Goal: Complete application form: Complete application form

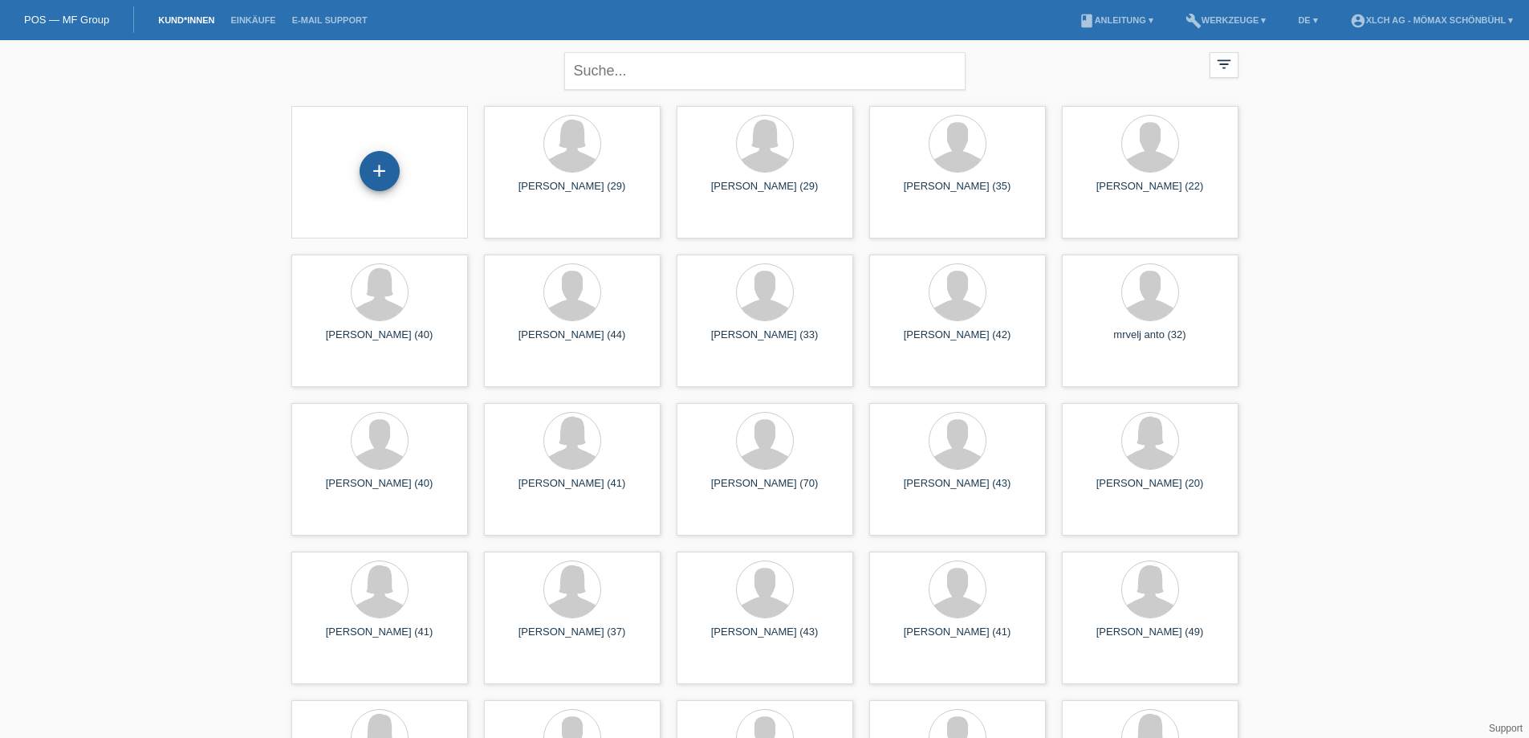
click at [377, 176] on div "+" at bounding box center [380, 171] width 40 height 40
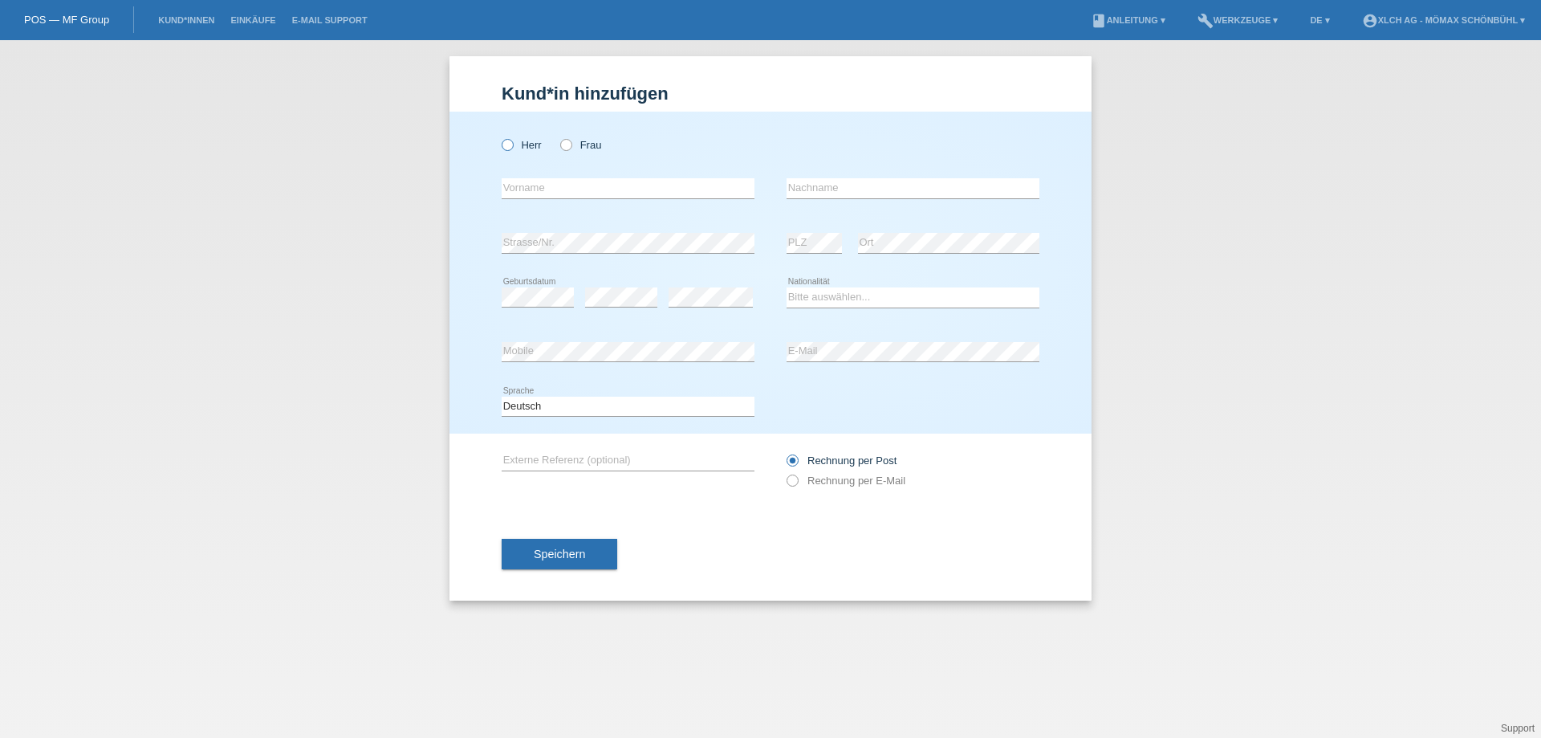
click at [499, 136] on icon at bounding box center [499, 136] width 0 height 0
click at [502, 141] on input "Herr" at bounding box center [507, 144] width 10 height 10
radio input "true"
click at [535, 185] on input "text" at bounding box center [628, 188] width 253 height 20
type input "Nurettin"
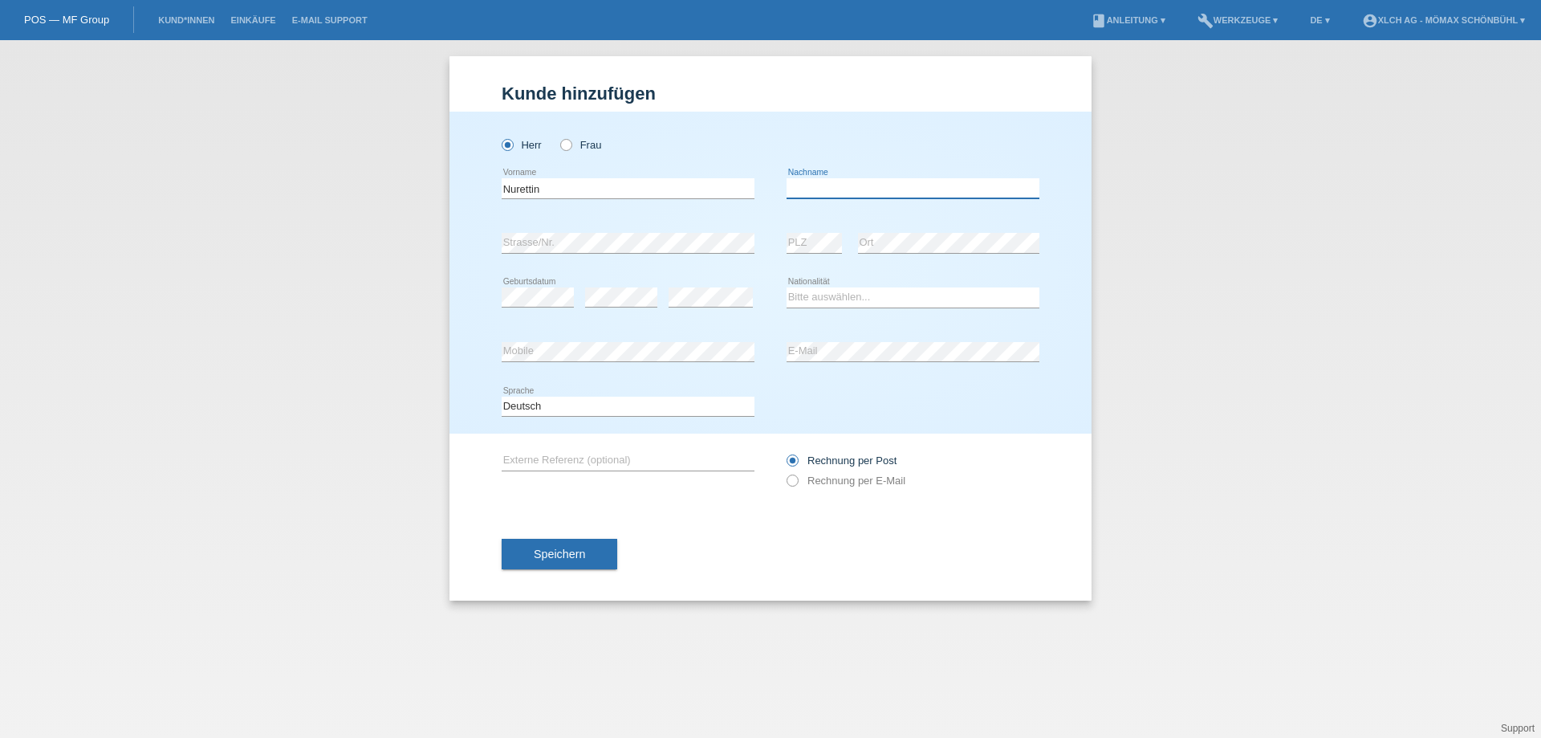
click at [860, 192] on input "text" at bounding box center [913, 188] width 253 height 20
type input "A"
type input "s"
type input "Sahin"
click at [837, 295] on select "Bitte auswählen... Schweiz Deutschland Liechtenstein Österreich ------------ Af…" at bounding box center [913, 296] width 253 height 19
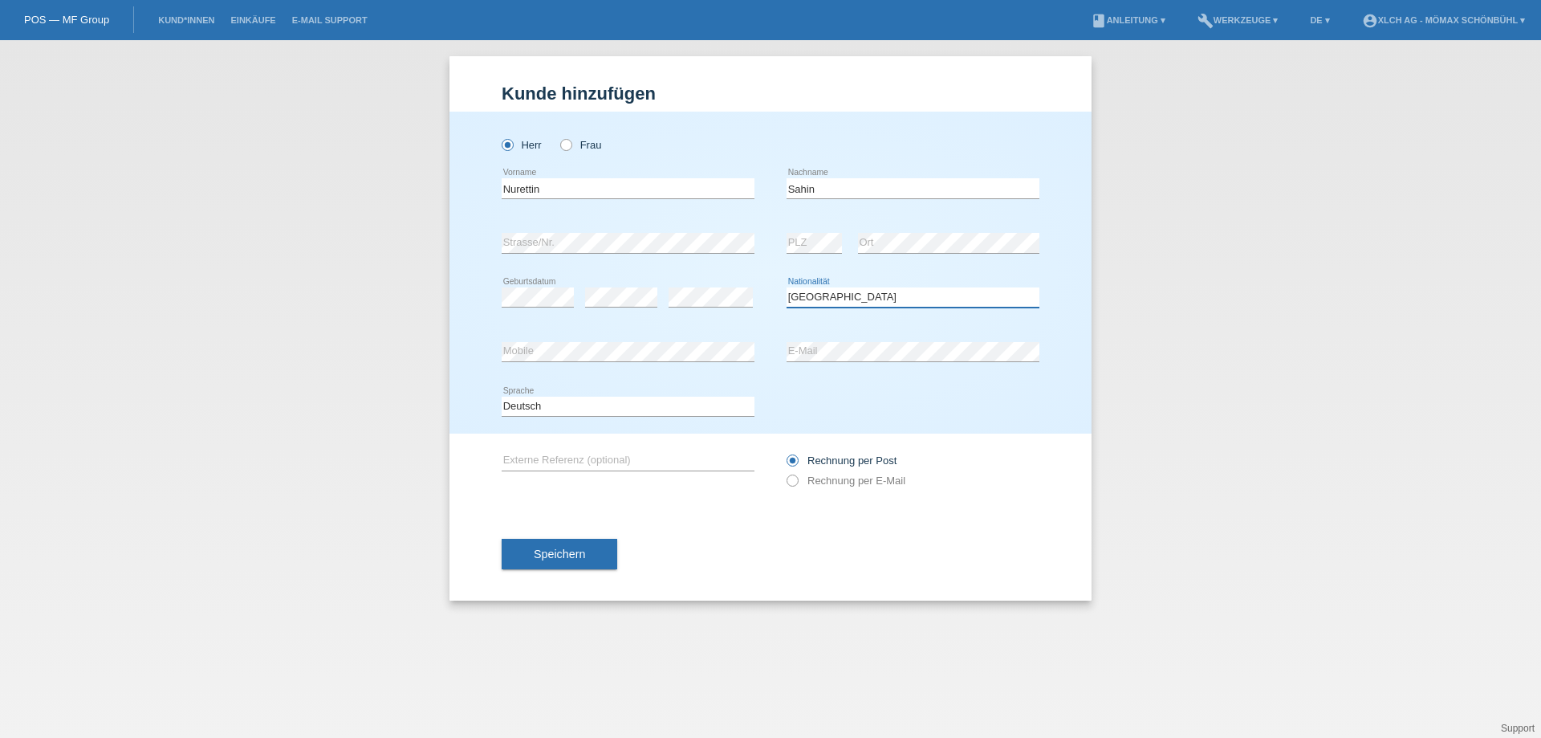
click at [787, 287] on select "Bitte auswählen... Schweiz Deutschland Liechtenstein Österreich ------------ Af…" at bounding box center [913, 296] width 253 height 19
click at [845, 303] on select "Bitte auswählen... Schweiz Deutschland Liechtenstein Österreich ------------ Af…" at bounding box center [913, 296] width 253 height 19
select select "TR"
click at [787, 287] on select "Bitte auswählen... Schweiz Deutschland Liechtenstein Österreich ------------ Af…" at bounding box center [913, 296] width 253 height 19
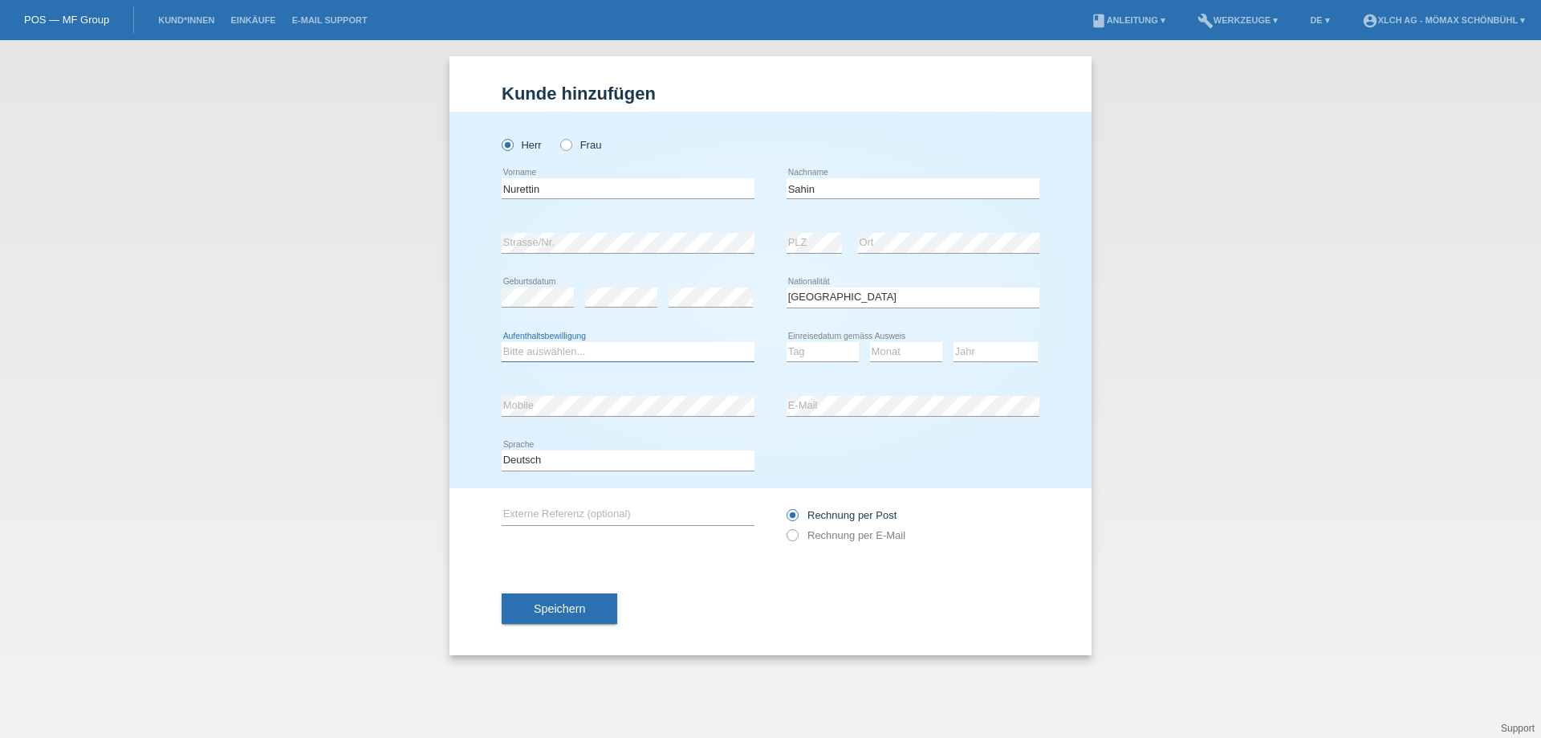
click at [543, 355] on select "Bitte auswählen... C B B - Flüchtlingsstatus Andere" at bounding box center [628, 351] width 253 height 19
select select "C"
click at [502, 342] on select "Bitte auswählen... C B B - Flüchtlingsstatus Andere" at bounding box center [628, 351] width 253 height 19
click at [831, 350] on select "Tag 01 02 03 04 05 06 07 08 09 10 11" at bounding box center [823, 351] width 72 height 19
click at [787, 342] on select "Tag 01 02 03 04 05 06 07 08 09 10 11" at bounding box center [823, 351] width 72 height 19
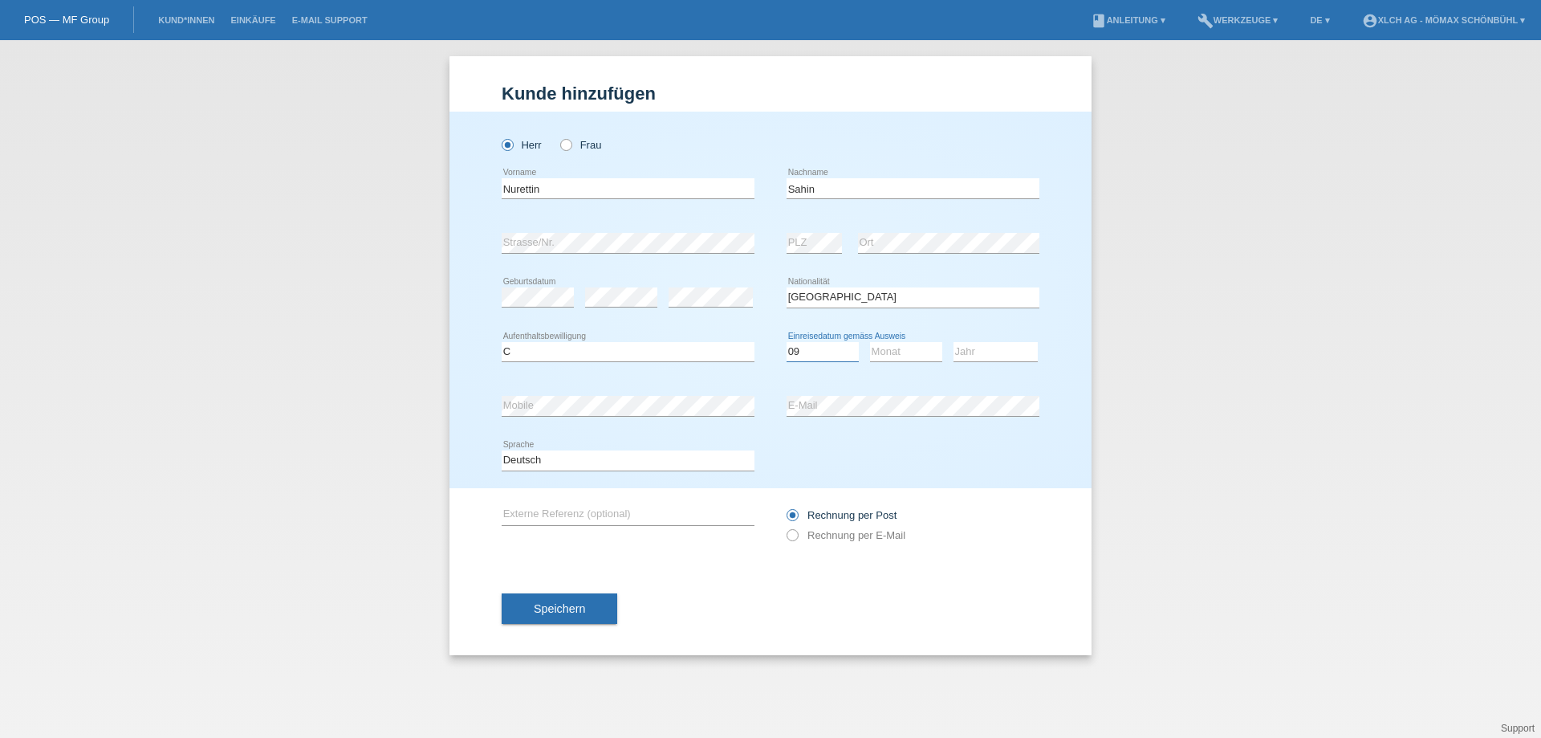
click at [836, 343] on select "Tag 01 02 03 04 05 06 07 08 09 10 11" at bounding box center [823, 351] width 72 height 19
select select "14"
click at [787, 342] on select "Tag 01 02 03 04 05 06 07 08 09 10 11" at bounding box center [823, 351] width 72 height 19
click at [907, 349] on select "Monat 01 02 03 04 05 06 07 08 09 10 11" at bounding box center [906, 351] width 72 height 19
select select "12"
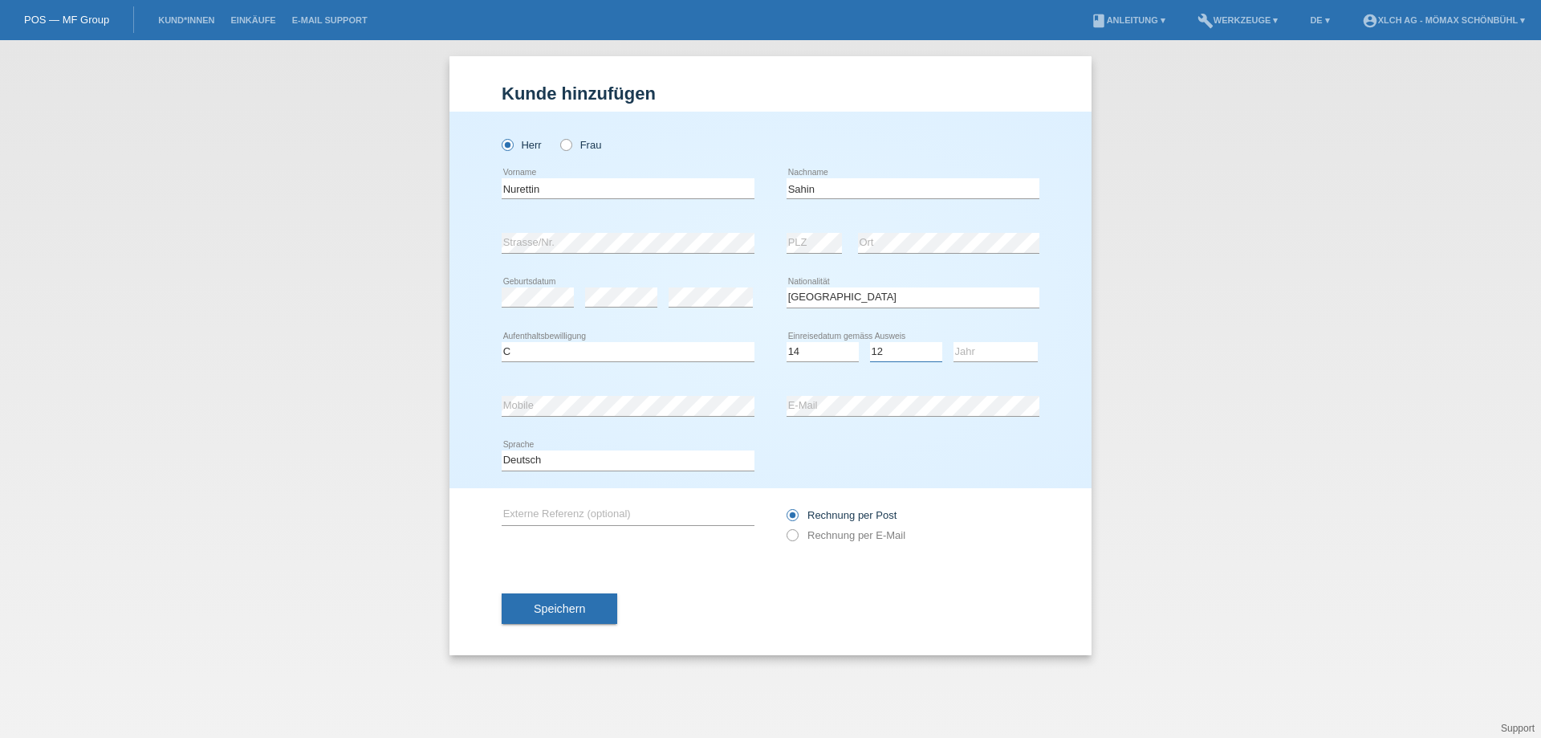
click at [870, 342] on select "Monat 01 02 03 04 05 06 07 08 09 10 11" at bounding box center [906, 351] width 72 height 19
click at [983, 351] on select "Jahr 2025 2024 2023 2022 2021 2020 2019 2018 2017 2016 2015 2014 2013 2012 2011…" at bounding box center [995, 351] width 84 height 19
select select "1996"
click at [953, 342] on select "Jahr 2025 2024 2023 2022 2021 2020 2019 2018 2017 2016 2015 2014 2013 2012 2011…" at bounding box center [995, 351] width 84 height 19
click at [784, 527] on icon at bounding box center [784, 527] width 0 height 0
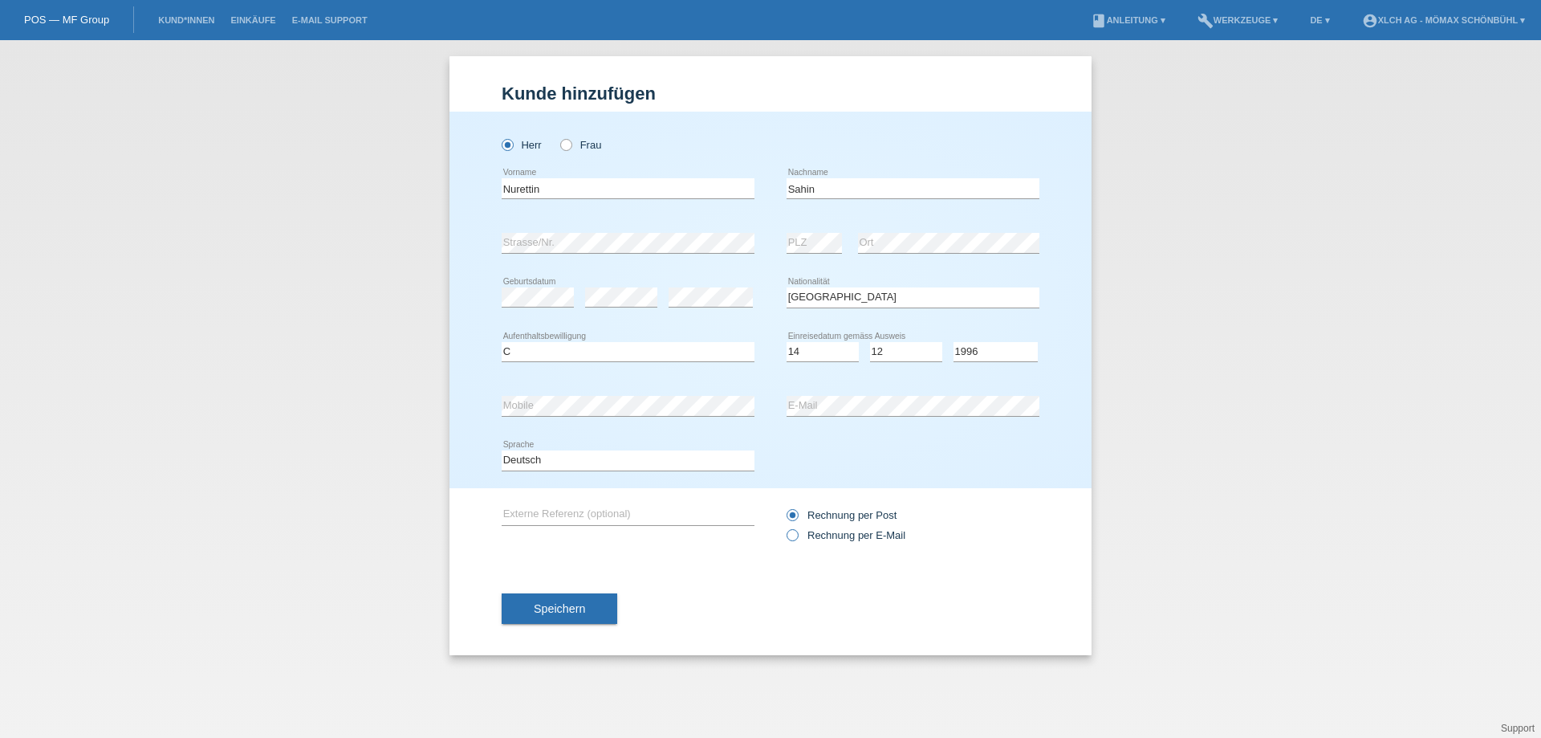
click at [795, 536] on input "Rechnung per E-Mail" at bounding box center [792, 539] width 10 height 20
radio input "true"
click at [558, 620] on button "Speichern" at bounding box center [560, 608] width 116 height 30
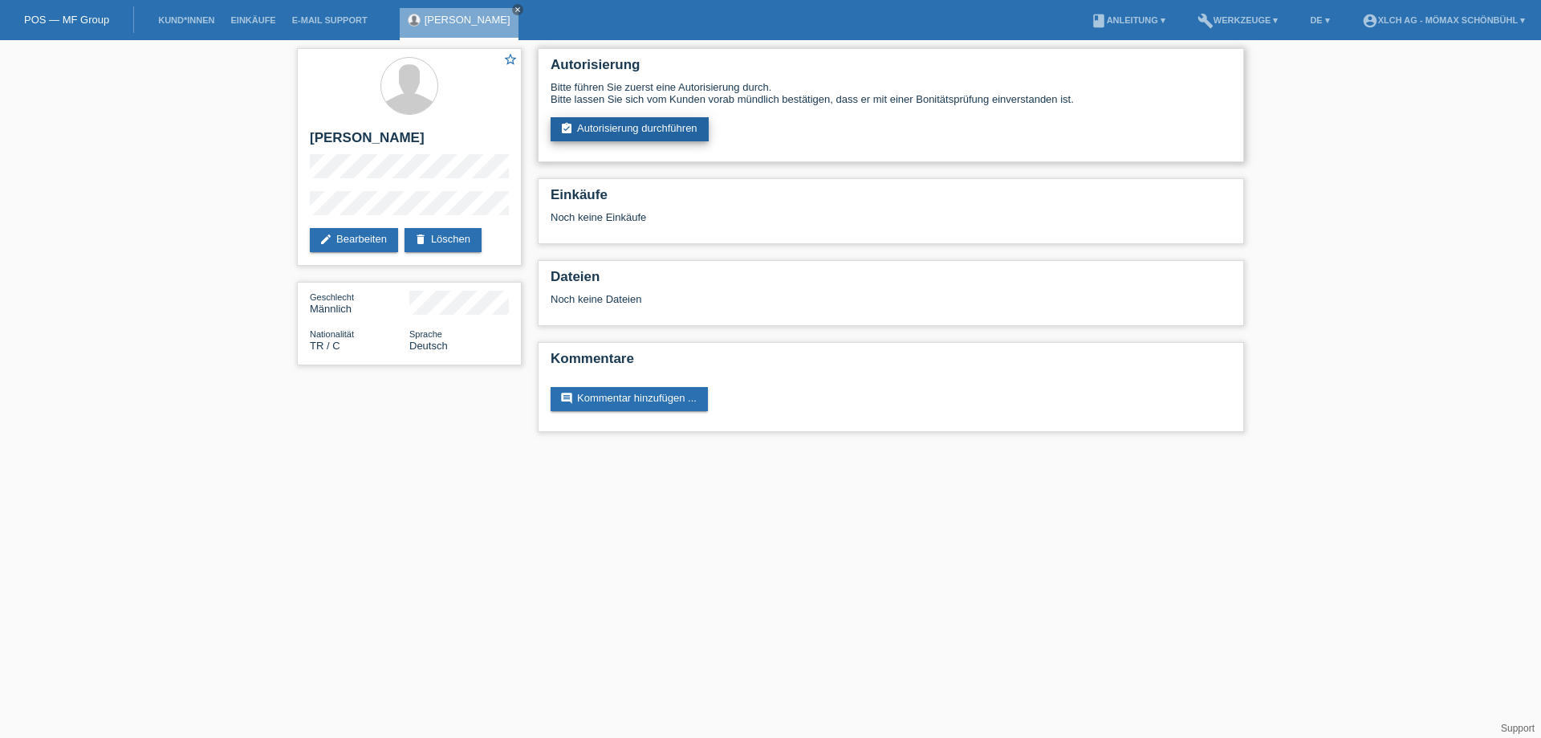
click at [644, 134] on link "assignment_turned_in Autorisierung durchführen" at bounding box center [630, 129] width 158 height 24
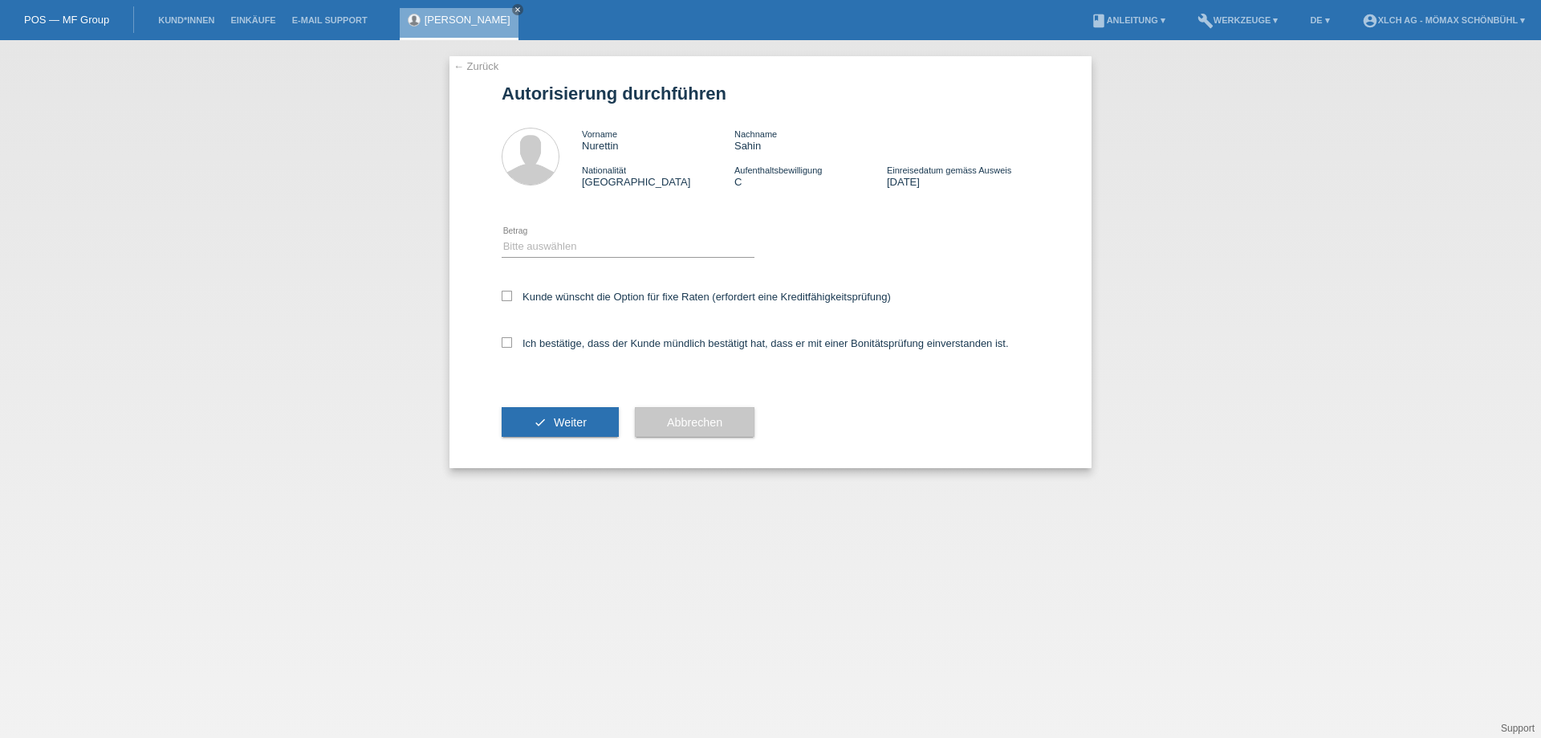
click at [539, 250] on select "Bitte auswählen CHF 1.00 - CHF 499.00 CHF 500.00 - CHF 1'999.00 CHF 2'000.00 - …" at bounding box center [628, 246] width 253 height 19
click at [537, 242] on select "Bitte auswählen CHF 1.00 - CHF 499.00 CHF 500.00 - CHF 1'999.00 CHF 2'000.00 - …" at bounding box center [628, 246] width 253 height 19
select select "2"
click at [502, 237] on select "Bitte auswählen CHF 1.00 - CHF 499.00 CHF 500.00 - CHF 1'999.00 CHF 2'000.00 - …" at bounding box center [628, 246] width 253 height 19
click at [501, 295] on div "← Zurück Autorisierung durchführen Vorname Nurettin Nachname Sahin Nationalität…" at bounding box center [770, 262] width 642 height 412
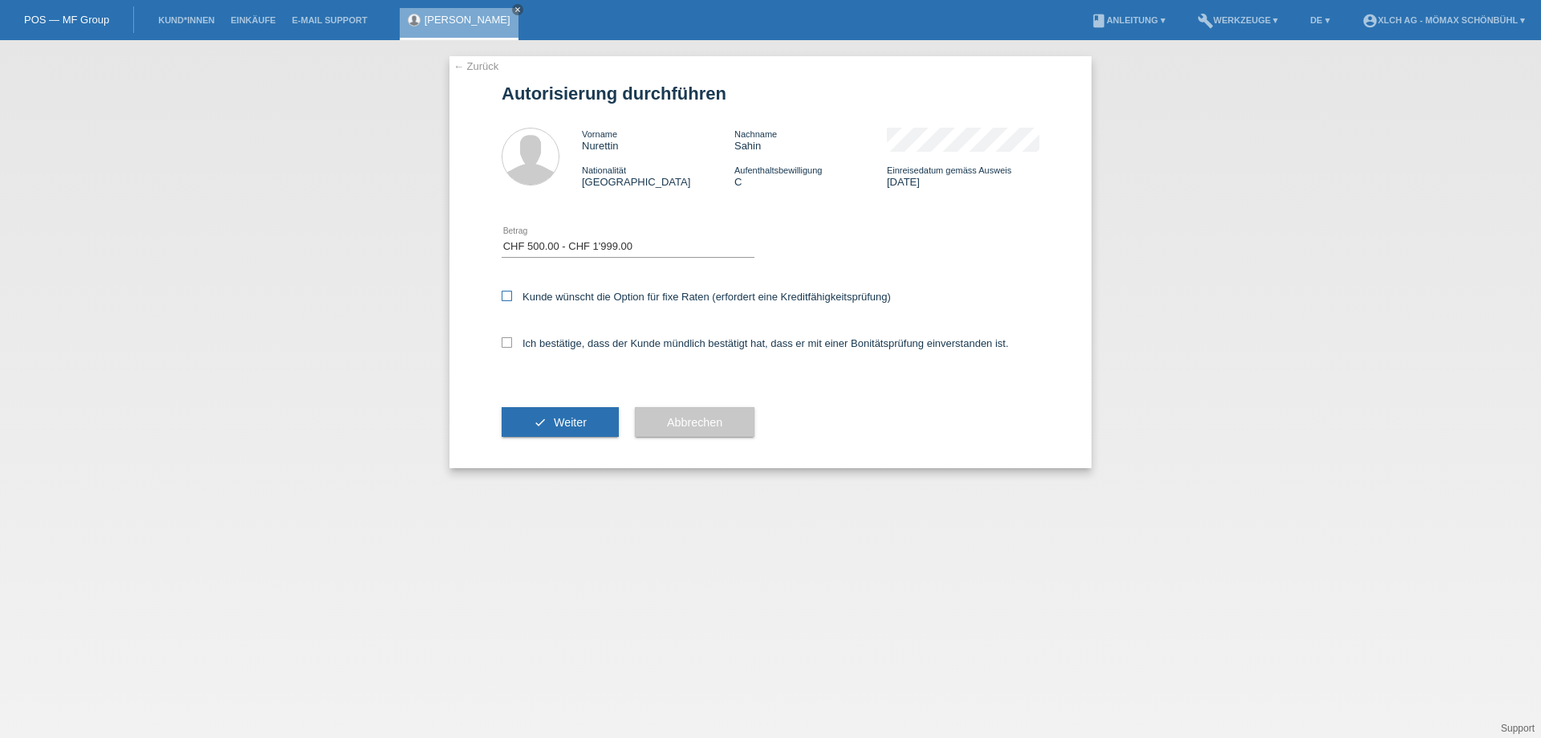
click at [508, 295] on icon at bounding box center [507, 296] width 10 height 10
click at [508, 295] on input "Kunde wünscht die Option für fixe Raten (erfordert eine Kreditfähigkeitsprüfung)" at bounding box center [507, 296] width 10 height 10
checkbox input "true"
click at [505, 344] on icon at bounding box center [507, 342] width 10 height 10
click at [505, 344] on input "Ich bestätige, dass der Kunde mündlich bestätigt hat, dass er mit einer Bonität…" at bounding box center [507, 342] width 10 height 10
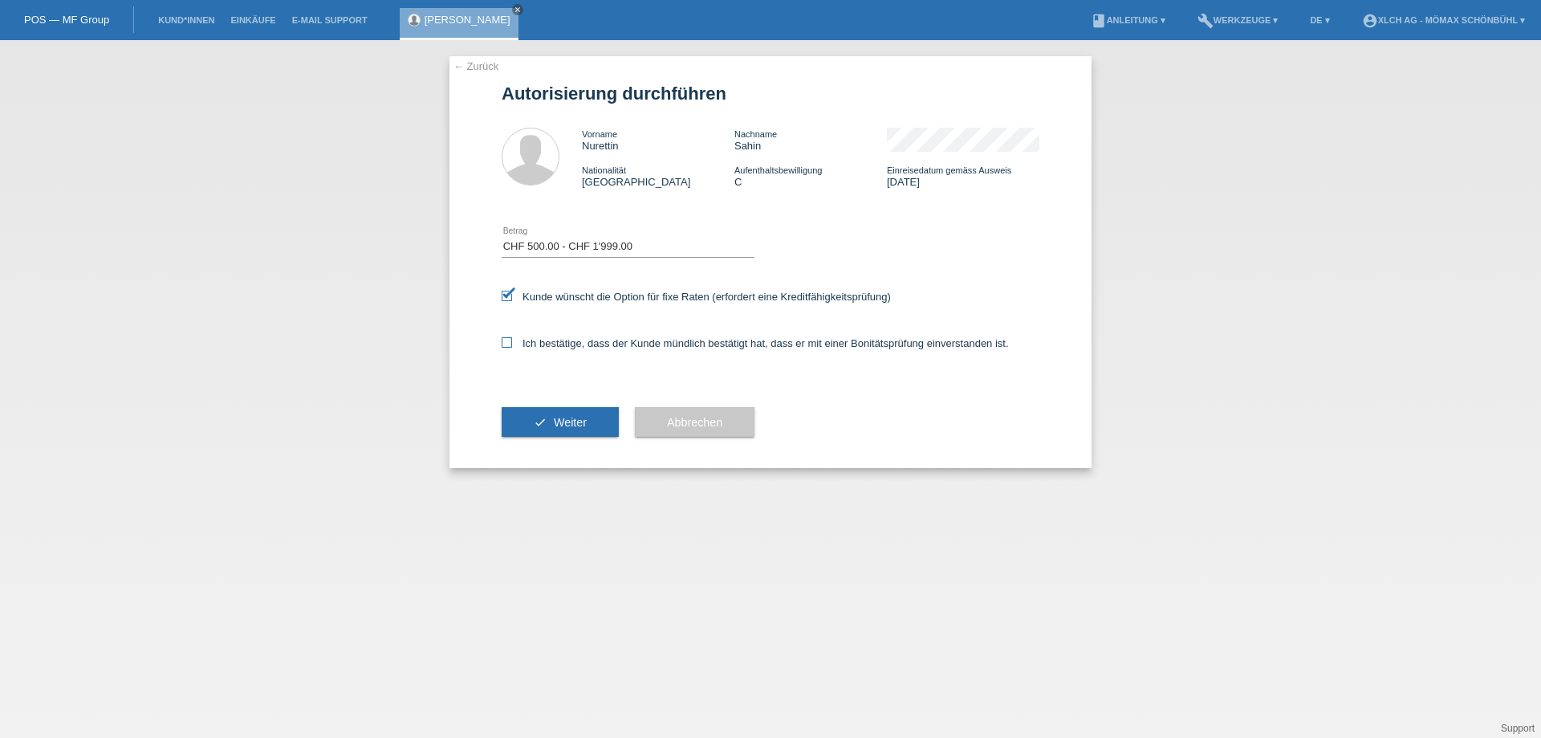
checkbox input "true"
click at [548, 421] on button "check Weiter" at bounding box center [560, 422] width 117 height 30
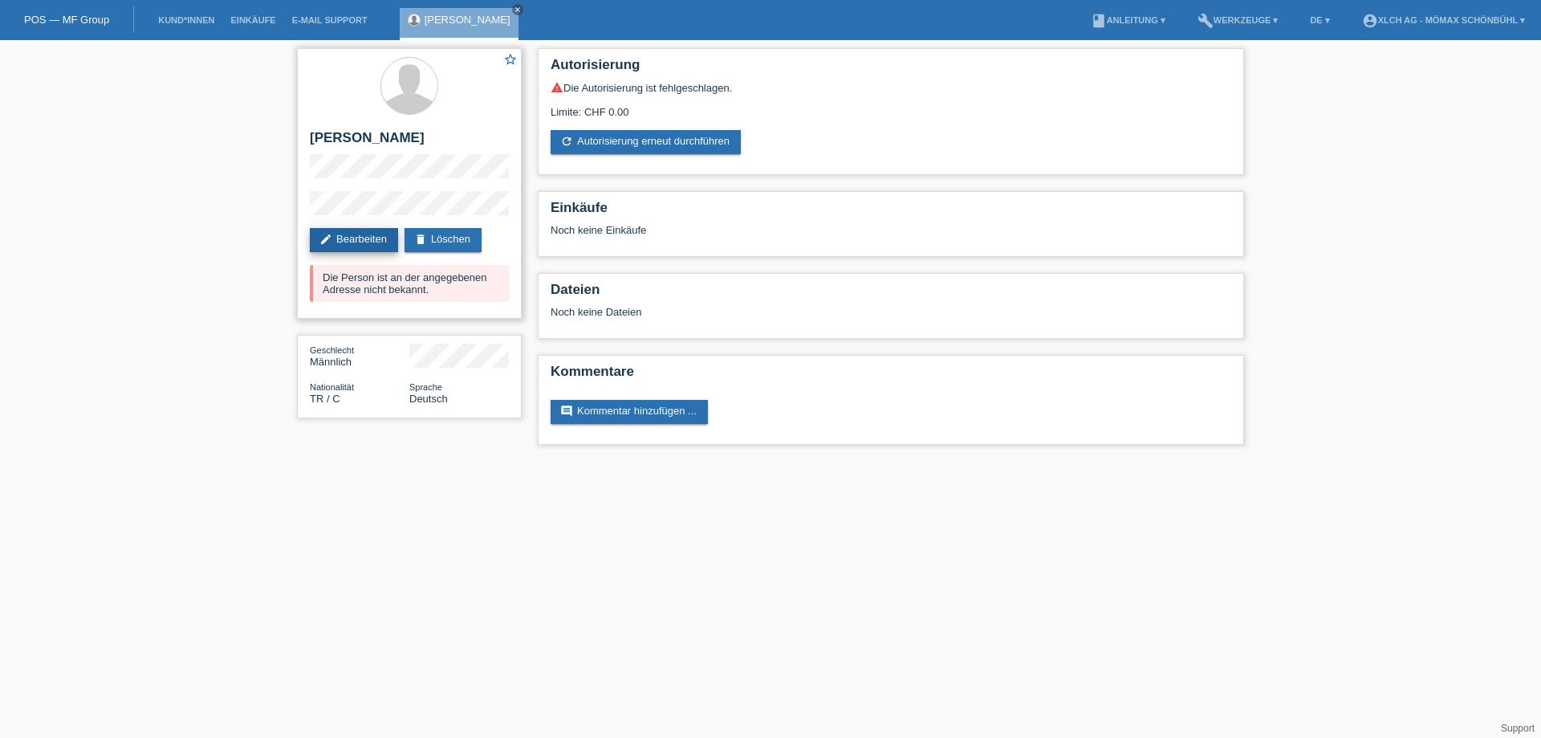
click at [371, 234] on link "edit Bearbeiten" at bounding box center [354, 240] width 88 height 24
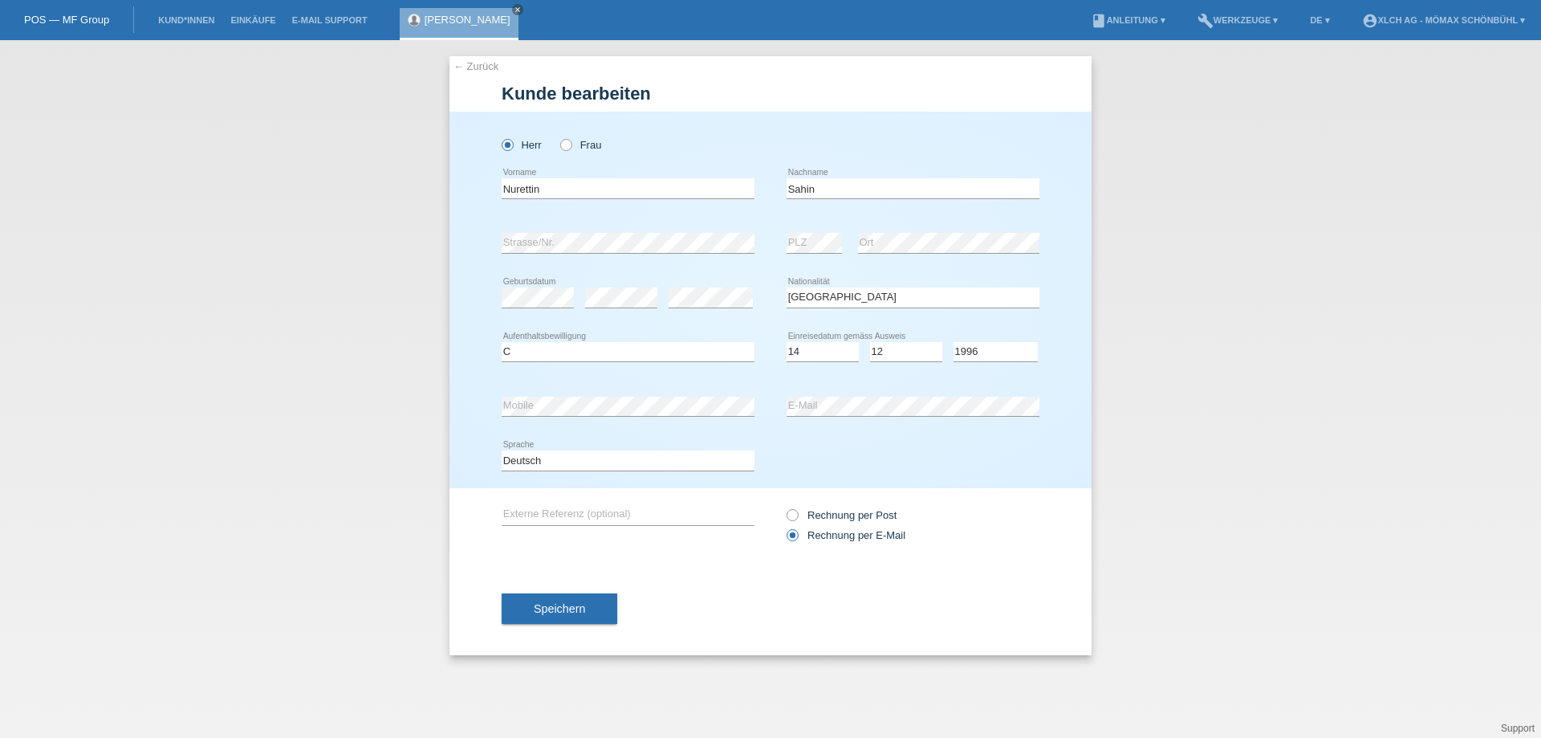
select select "TR"
select select "C"
select select "14"
select select "12"
select select "1996"
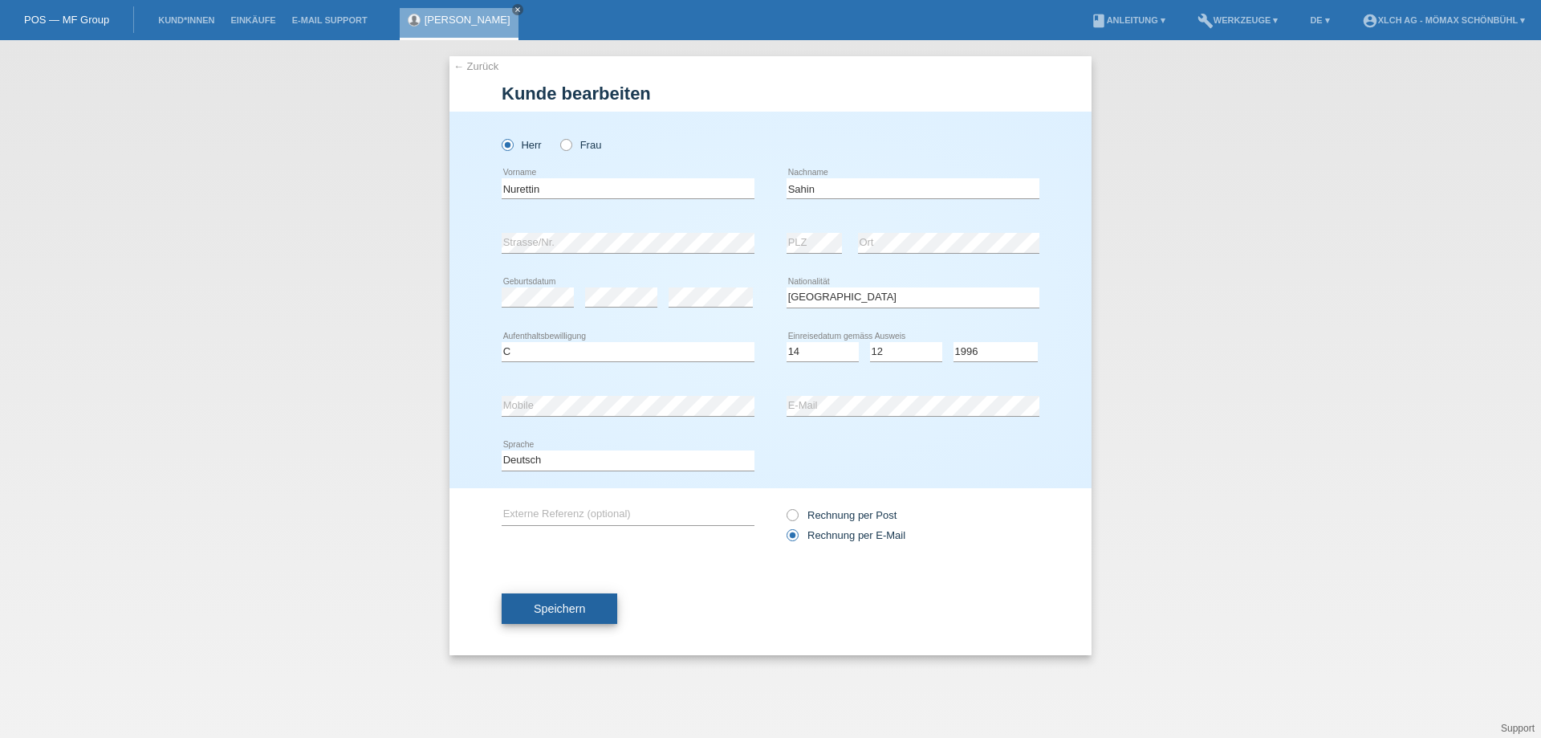
click at [563, 602] on span "Speichern" at bounding box center [559, 608] width 51 height 13
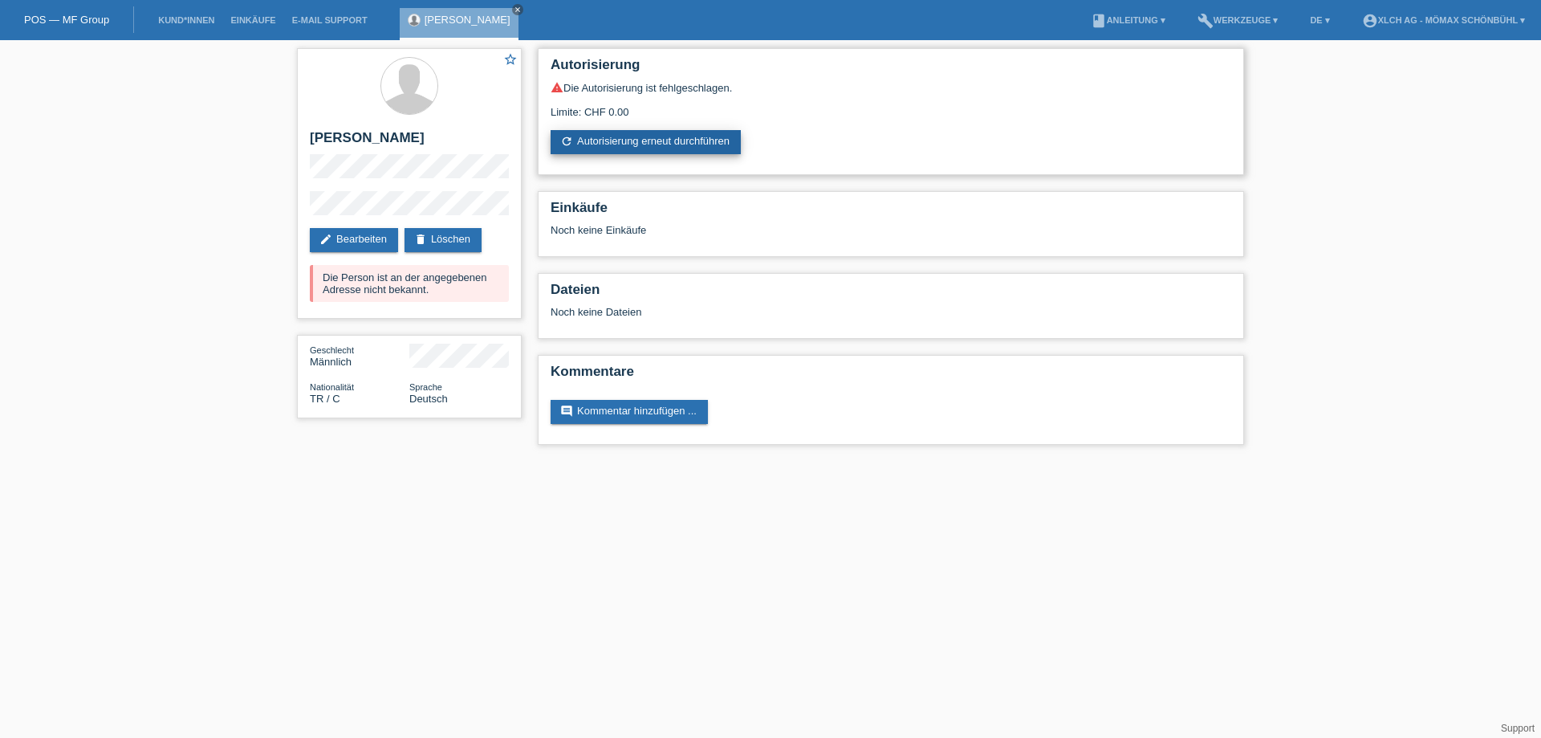
click at [635, 136] on link "refresh Autorisierung erneut durchführen" at bounding box center [646, 142] width 190 height 24
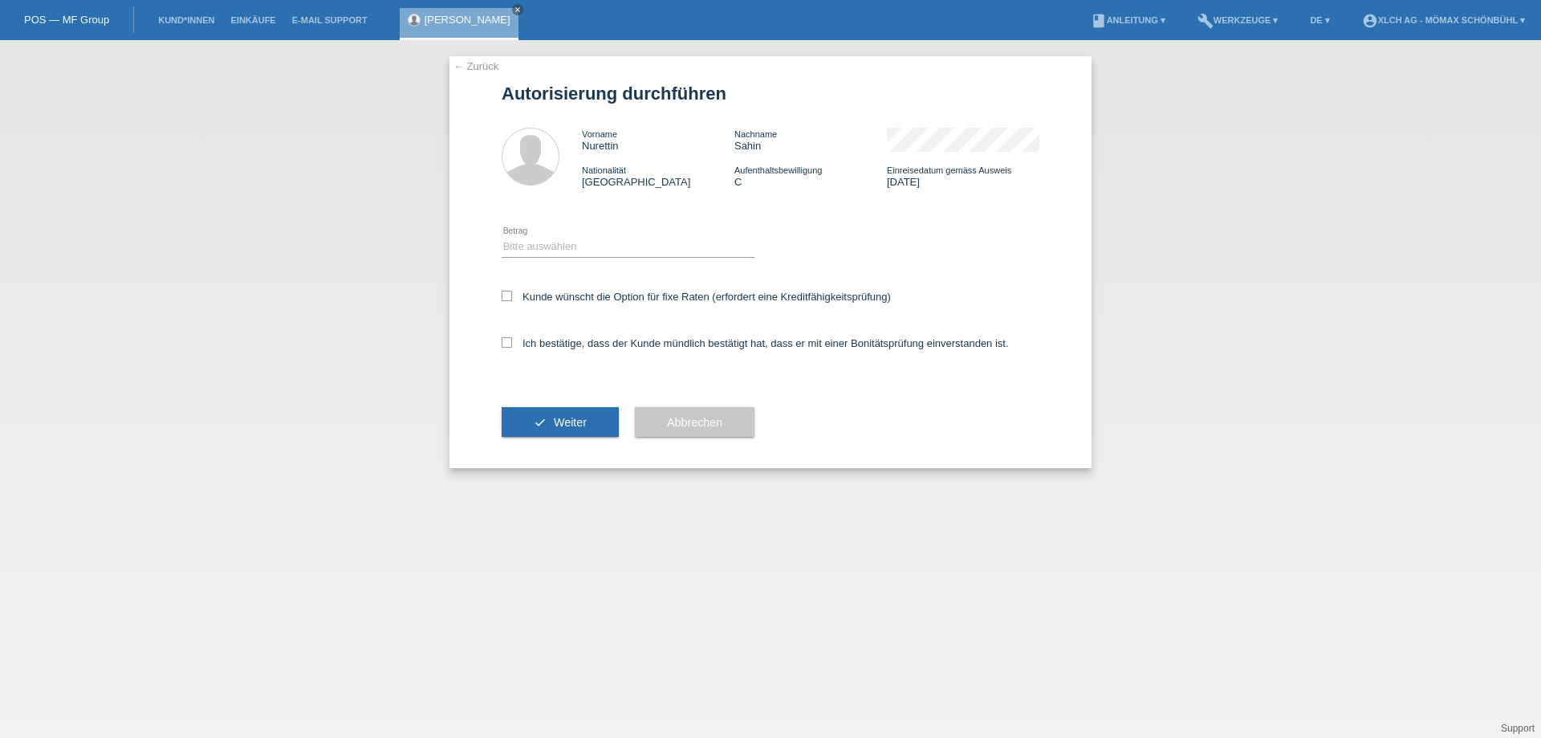
click at [554, 260] on div "Bitte auswählen CHF 1.00 - CHF 499.00 CHF 500.00 - CHF 1'999.00 CHF 2'000.00 - …" at bounding box center [628, 247] width 253 height 55
click at [564, 241] on select "Bitte auswählen CHF 1.00 - CHF 499.00 CHF 500.00 - CHF 1'999.00 CHF 2'000.00 - …" at bounding box center [628, 246] width 253 height 19
select select "2"
click at [502, 237] on select "Bitte auswählen CHF 1.00 - CHF 499.00 CHF 500.00 - CHF 1'999.00 CHF 2'000.00 - …" at bounding box center [628, 246] width 253 height 19
drag, startPoint x: 507, startPoint y: 294, endPoint x: 486, endPoint y: 346, distance: 56.2
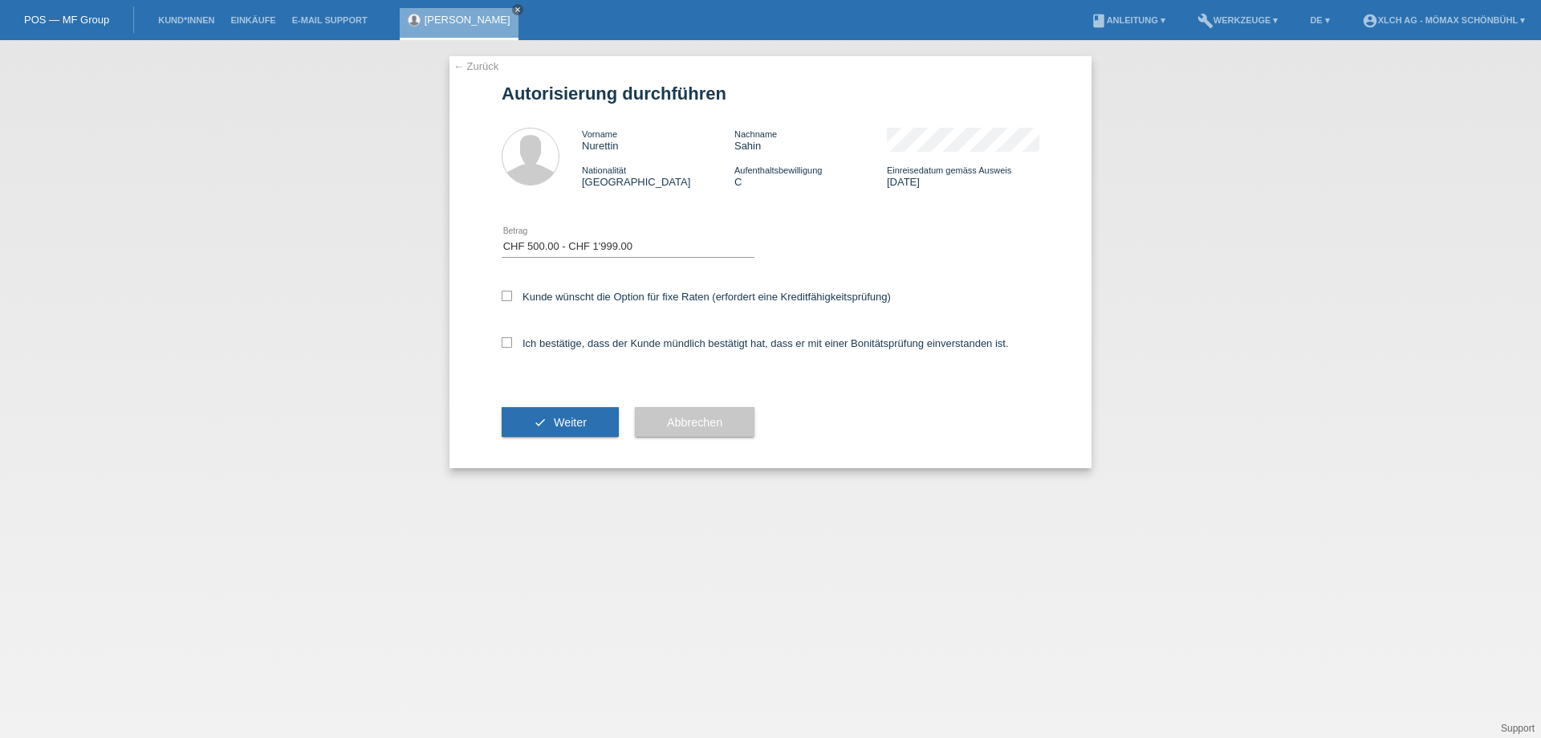
click at [505, 305] on div "Kunde wünscht die Option für fixe Raten (erfordert eine Kreditfähigkeitsprüfung)" at bounding box center [771, 297] width 538 height 47
click at [502, 344] on icon at bounding box center [507, 342] width 10 height 10
click at [502, 344] on input "Ich bestätige, dass der Kunde mündlich bestätigt hat, dass er mit einer Bonität…" at bounding box center [507, 342] width 10 height 10
checkbox input "true"
click at [506, 295] on icon at bounding box center [507, 296] width 10 height 10
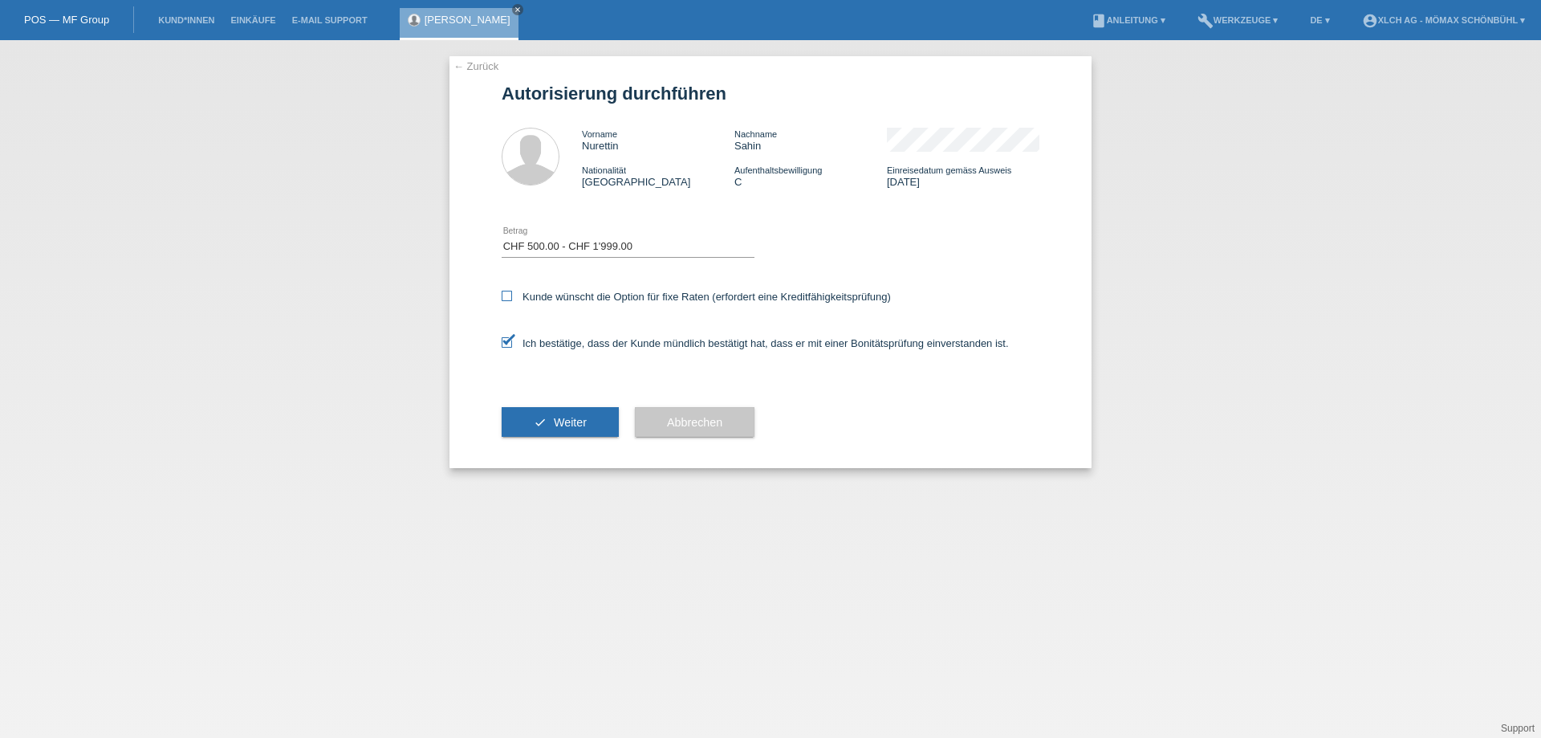
click at [506, 295] on input "Kunde wünscht die Option für fixe Raten (erfordert eine Kreditfähigkeitsprüfung)" at bounding box center [507, 296] width 10 height 10
checkbox input "true"
click at [520, 419] on button "check Weiter" at bounding box center [560, 422] width 117 height 30
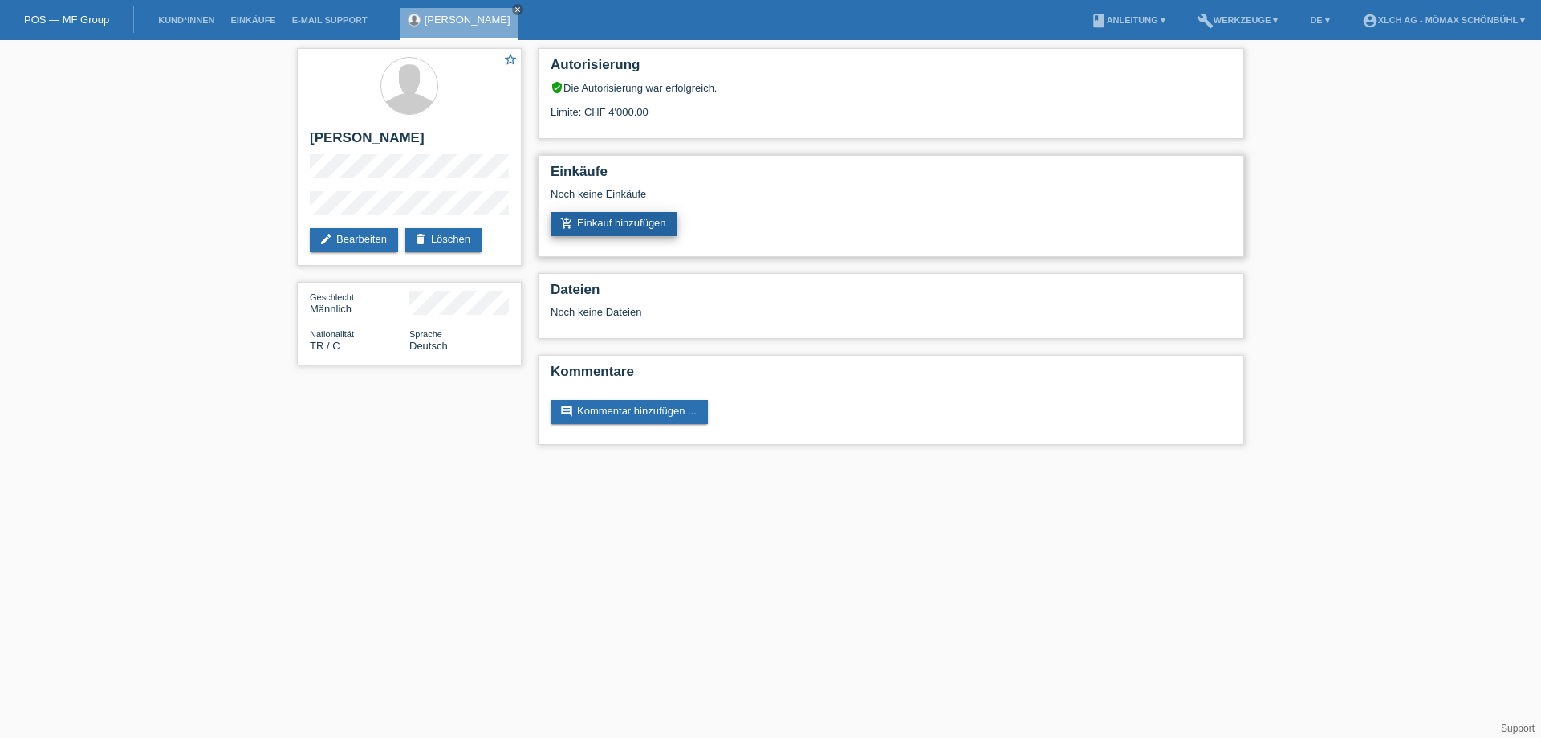
click at [599, 219] on link "add_shopping_cart Einkauf hinzufügen" at bounding box center [614, 224] width 127 height 24
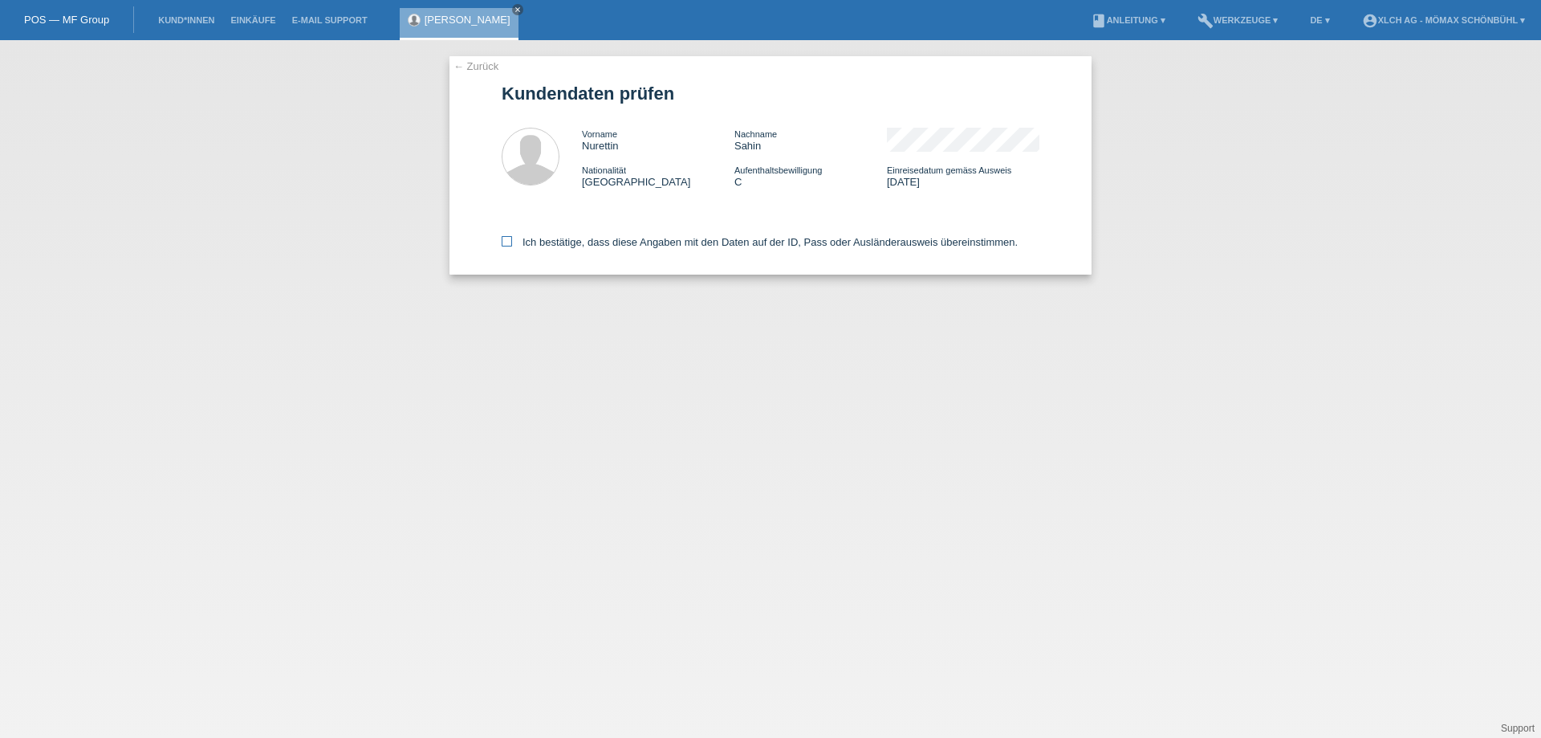
click at [503, 237] on icon at bounding box center [507, 241] width 10 height 10
click at [503, 237] on input "Ich bestätige, dass diese Angaben mit den Daten auf der ID, Pass oder Ausländer…" at bounding box center [507, 241] width 10 height 10
checkbox input "true"
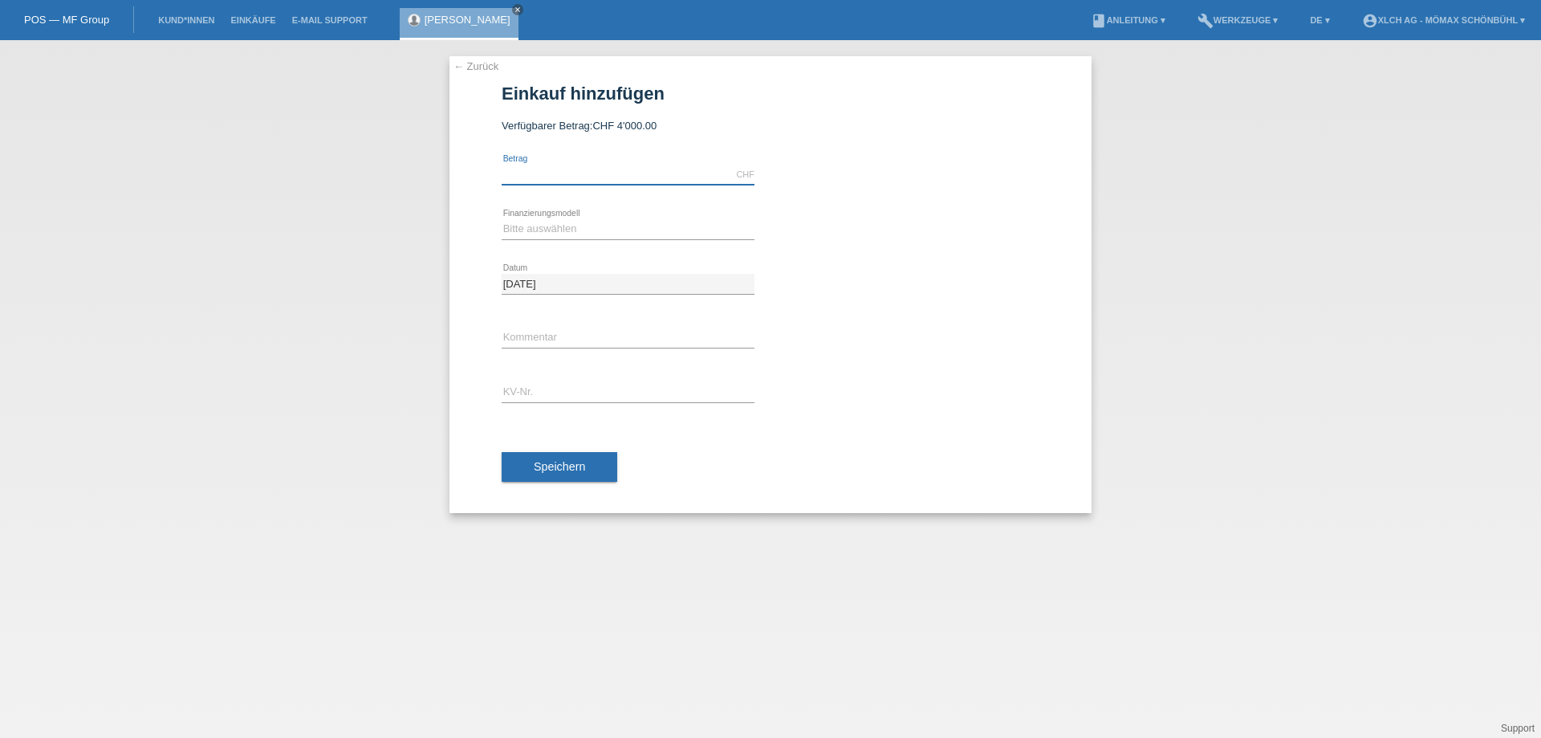
click at [633, 172] on input "text" at bounding box center [628, 175] width 253 height 20
type input "1106.30"
click at [627, 226] on select "Bitte auswählen Kauf auf Rechnung mit Teilzahlungsoption Fixe Raten - Zinsübern…" at bounding box center [628, 228] width 253 height 19
select select "113"
click at [502, 219] on select "Bitte auswählen Kauf auf Rechnung mit Teilzahlungsoption Fixe Raten - Zinsübern…" at bounding box center [628, 228] width 253 height 19
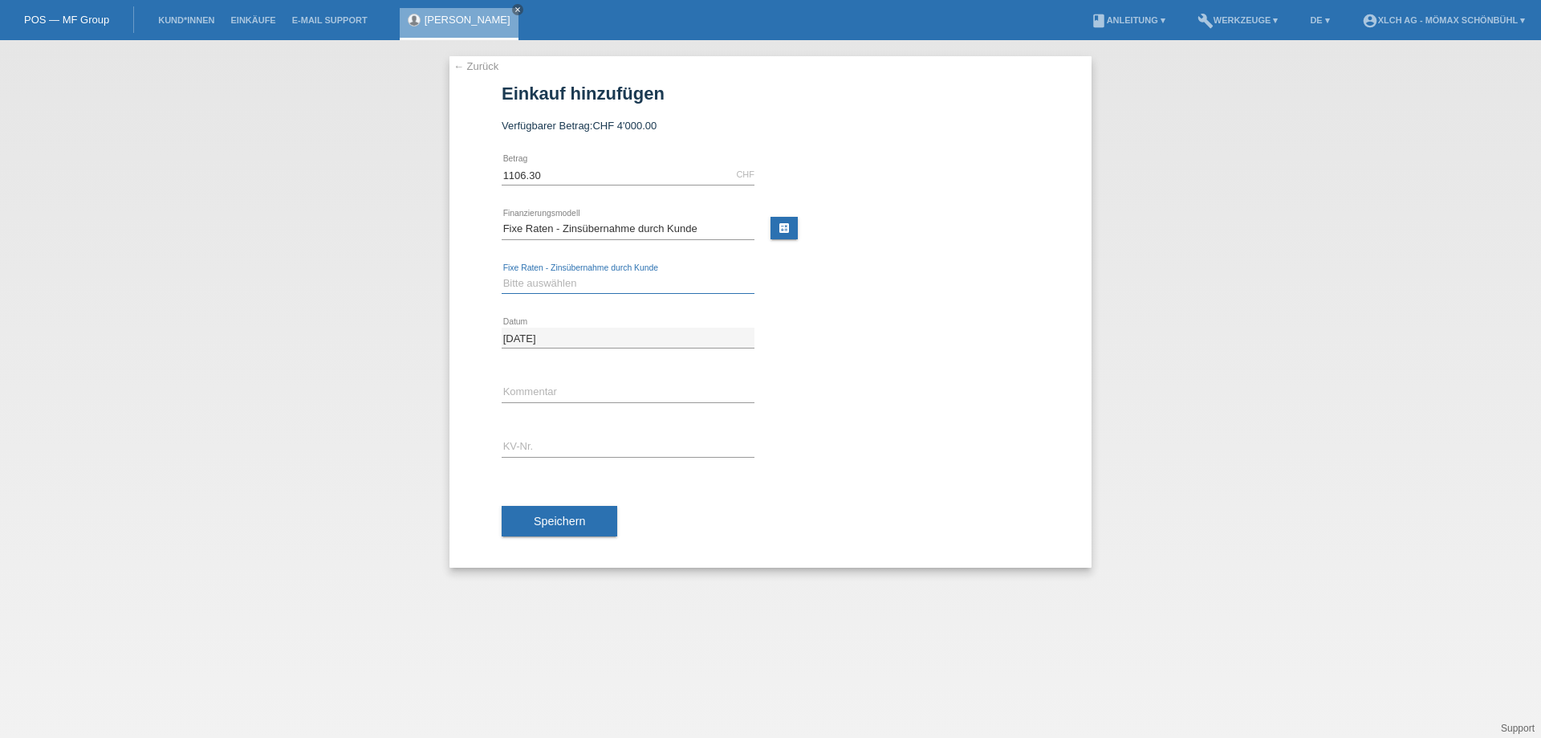
click at [588, 284] on select "Bitte auswählen 6 Raten 12 Raten 24 Raten 36 Raten" at bounding box center [628, 283] width 253 height 19
click at [801, 228] on div "calculate" at bounding box center [904, 229] width 269 height 25
click at [795, 229] on link "calculate" at bounding box center [783, 228] width 27 height 22
type input "1106.30"
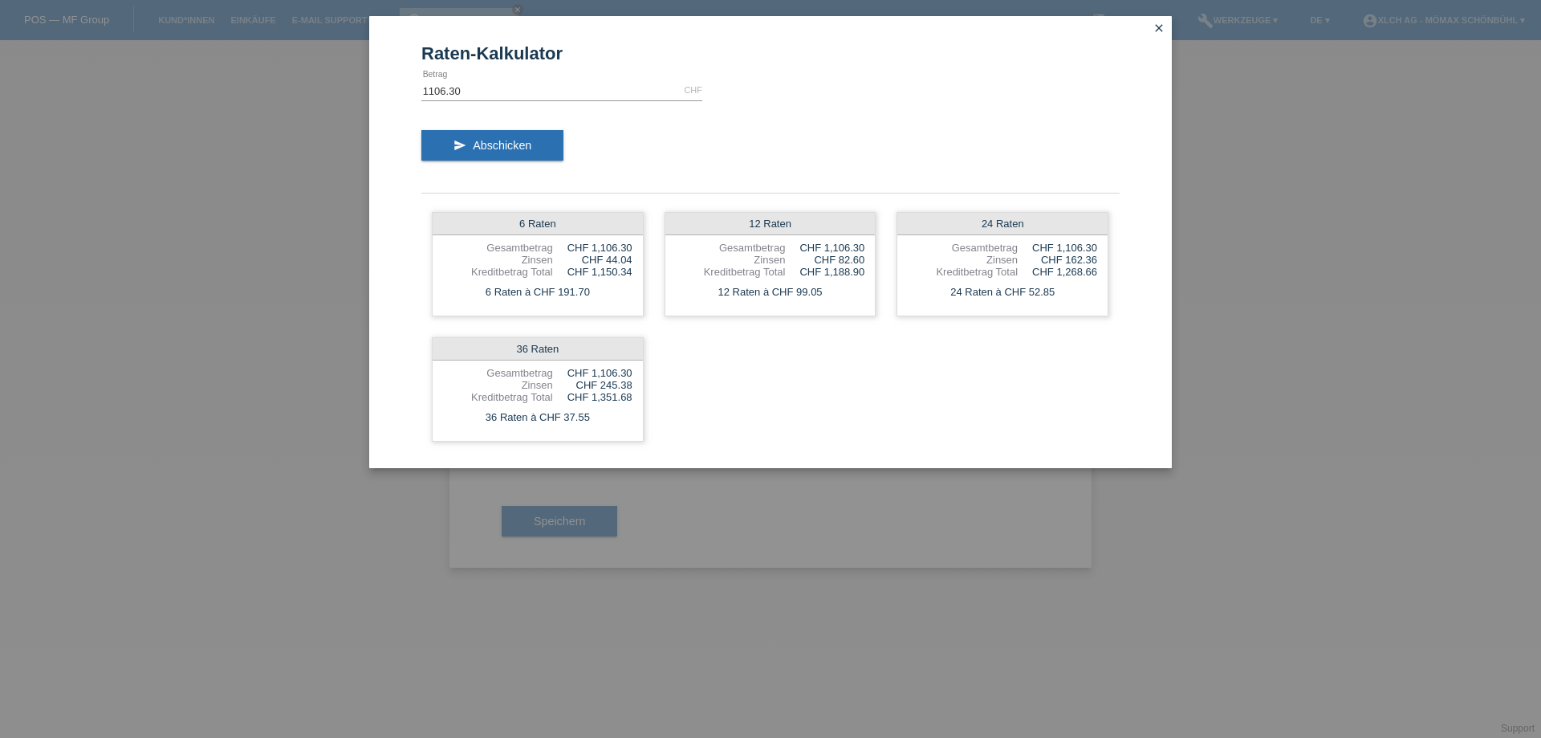
click at [1161, 26] on icon "close" at bounding box center [1159, 28] width 13 height 13
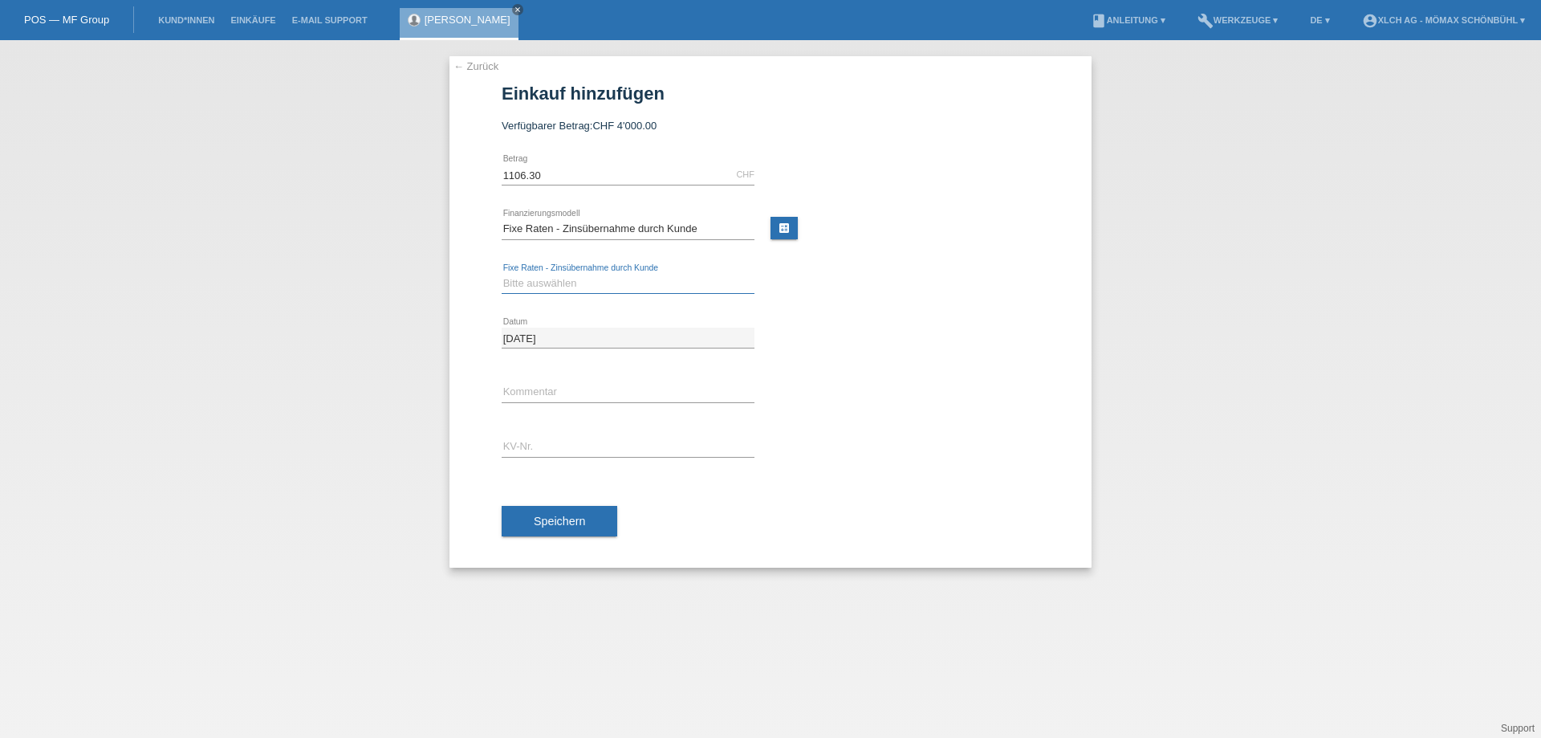
click at [568, 279] on select "Bitte auswählen 6 Raten 12 Raten 24 Raten 36 Raten" at bounding box center [628, 283] width 253 height 19
select select "324"
click at [502, 274] on select "Bitte auswählen 6 Raten 12 Raten 24 Raten 36 Raten" at bounding box center [628, 283] width 253 height 19
click at [521, 388] on input "text" at bounding box center [628, 392] width 253 height 20
click at [536, 449] on input "text" at bounding box center [628, 447] width 253 height 20
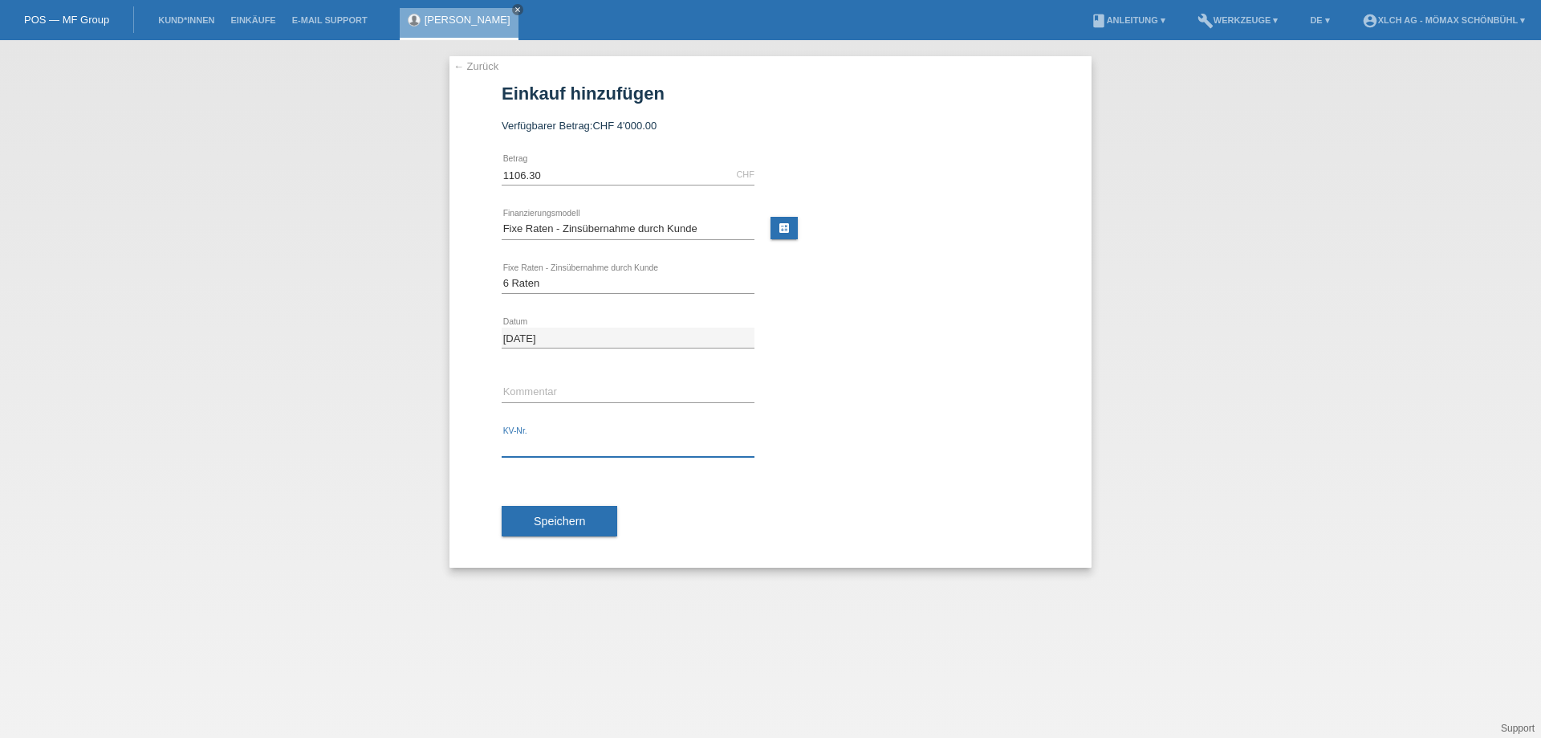
paste input "6MNATL"
type input "6MNATL"
click at [547, 517] on span "Speichern" at bounding box center [559, 520] width 51 height 13
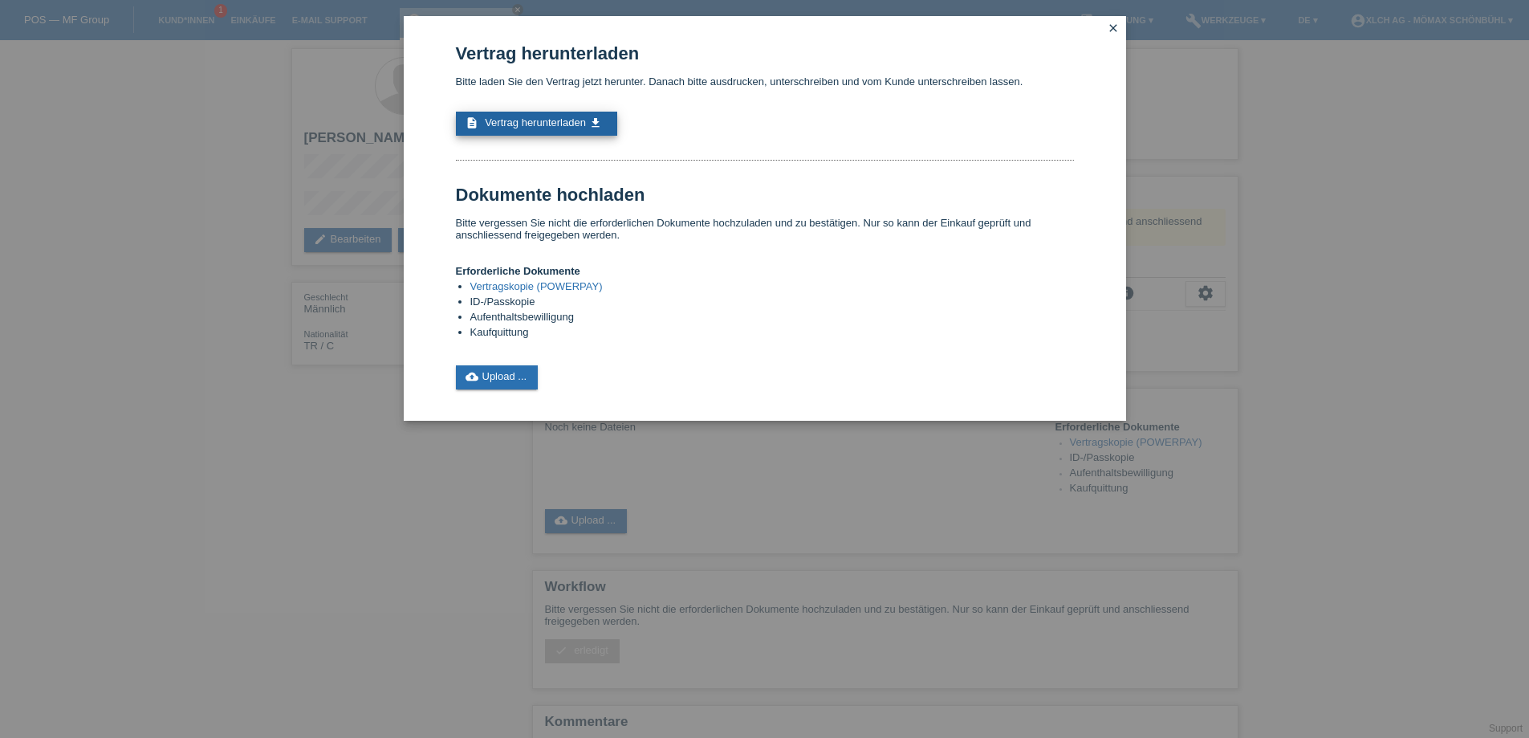
click at [561, 118] on span "Vertrag herunterladen" at bounding box center [535, 122] width 101 height 12
click at [524, 370] on link "cloud_upload Upload ..." at bounding box center [497, 377] width 83 height 24
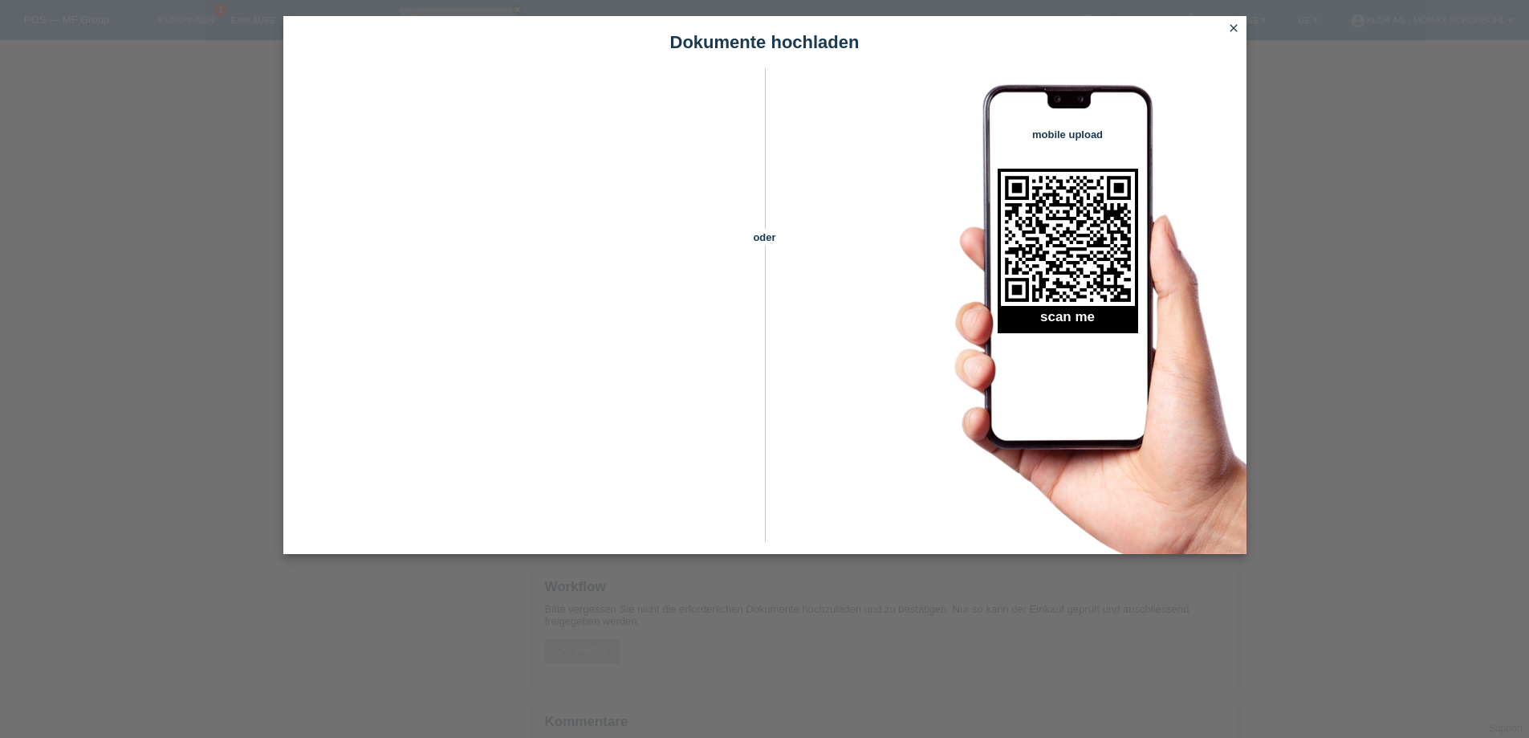
click at [1231, 22] on icon "close" at bounding box center [1233, 28] width 13 height 13
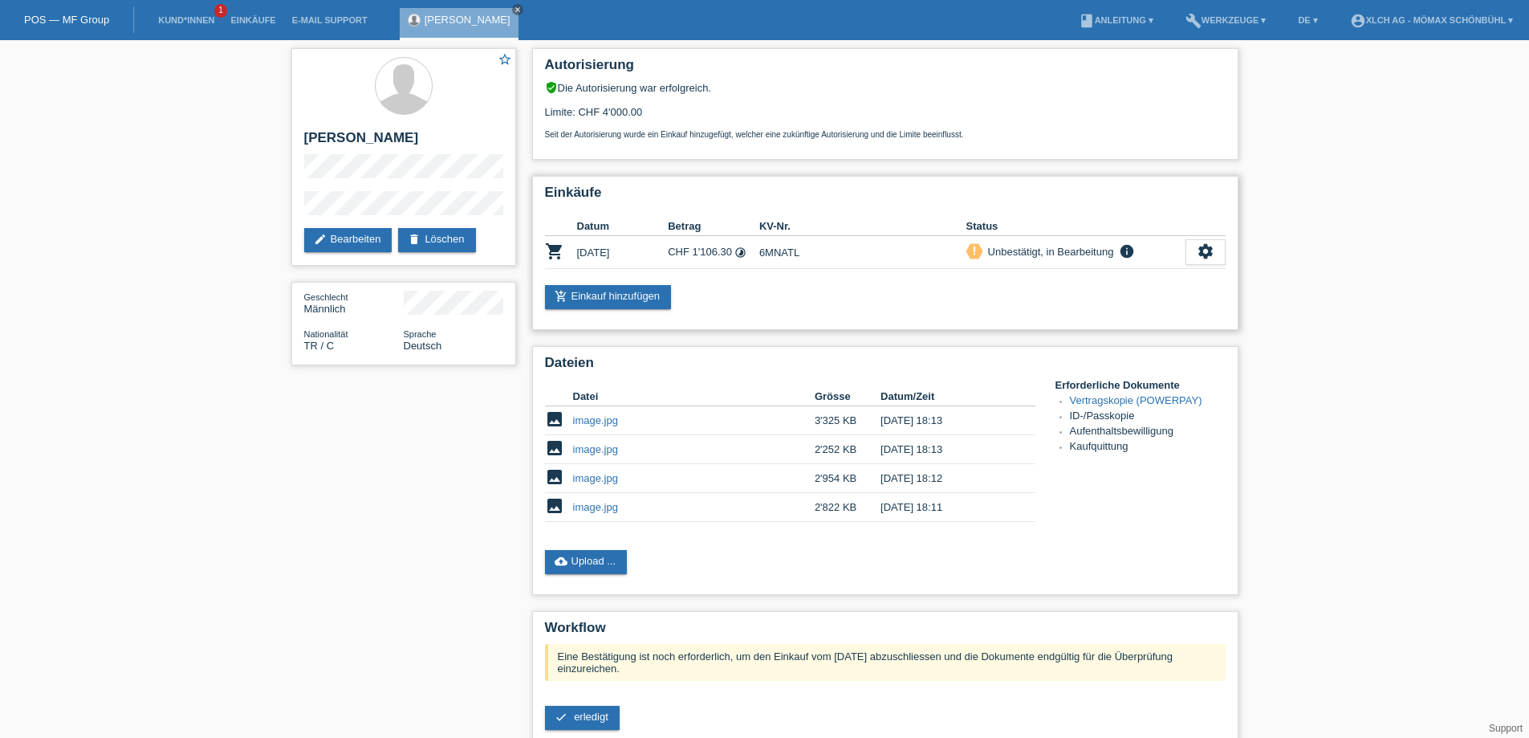
scroll to position [140, 0]
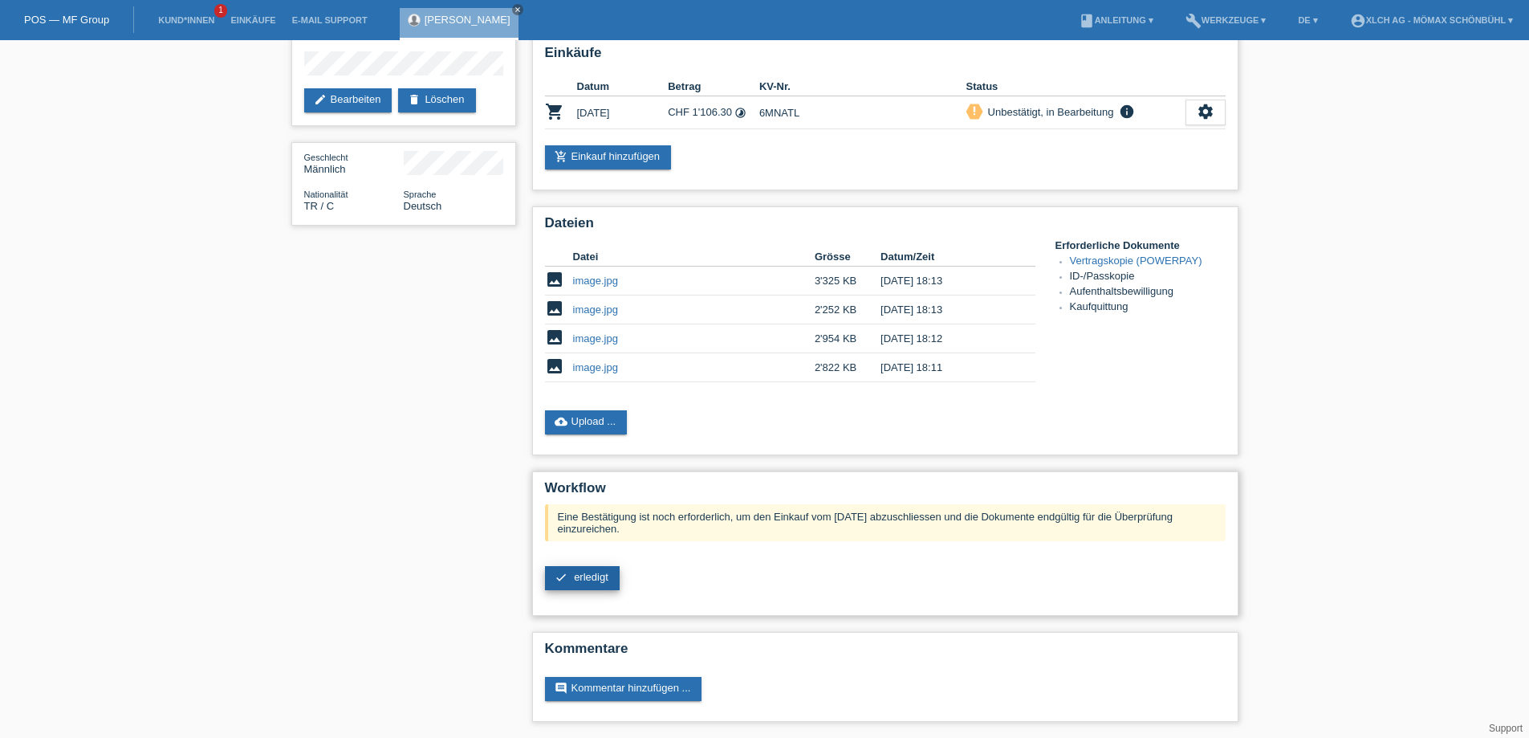
click at [595, 571] on span "erledigt" at bounding box center [591, 577] width 35 height 12
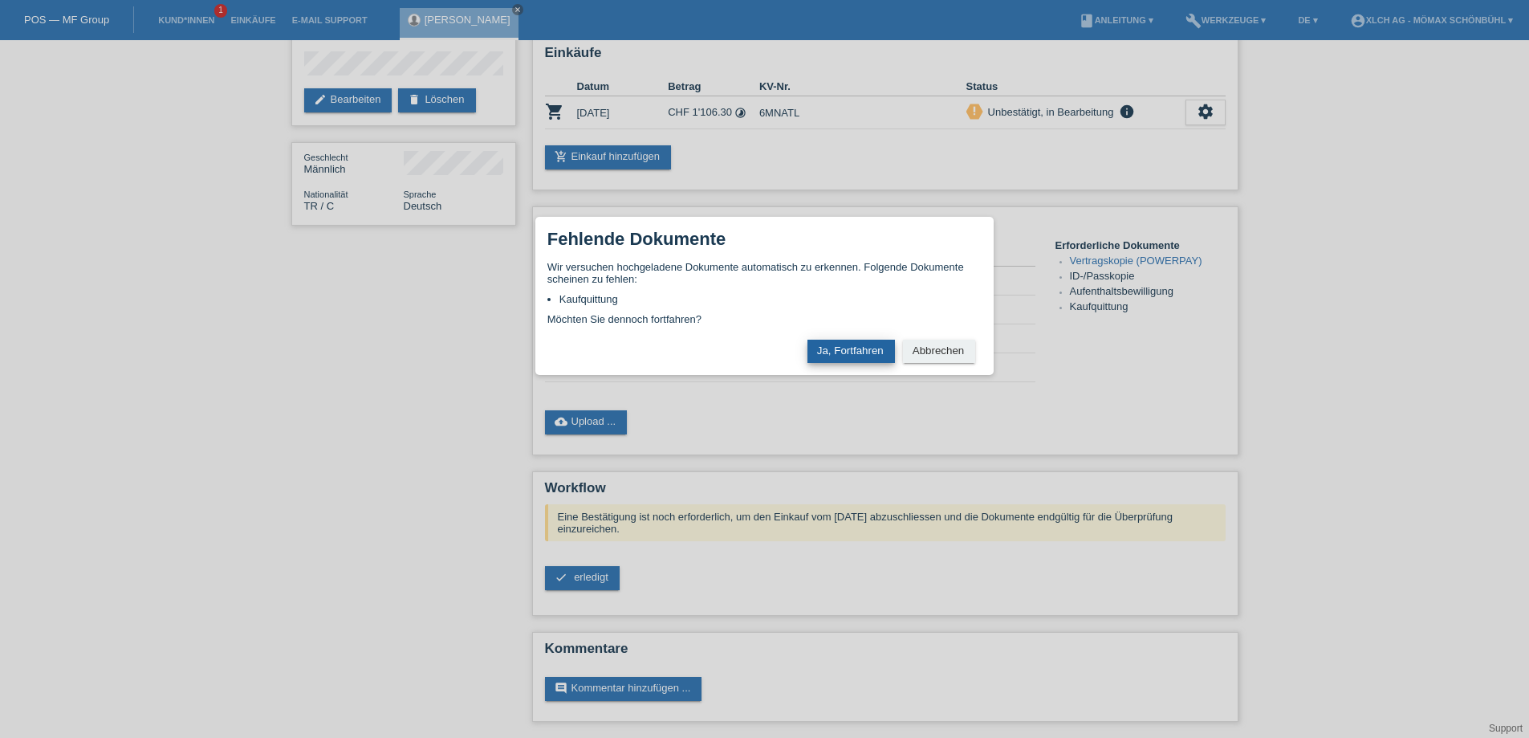
click at [854, 350] on button "Ja, Fortfahren" at bounding box center [850, 350] width 87 height 23
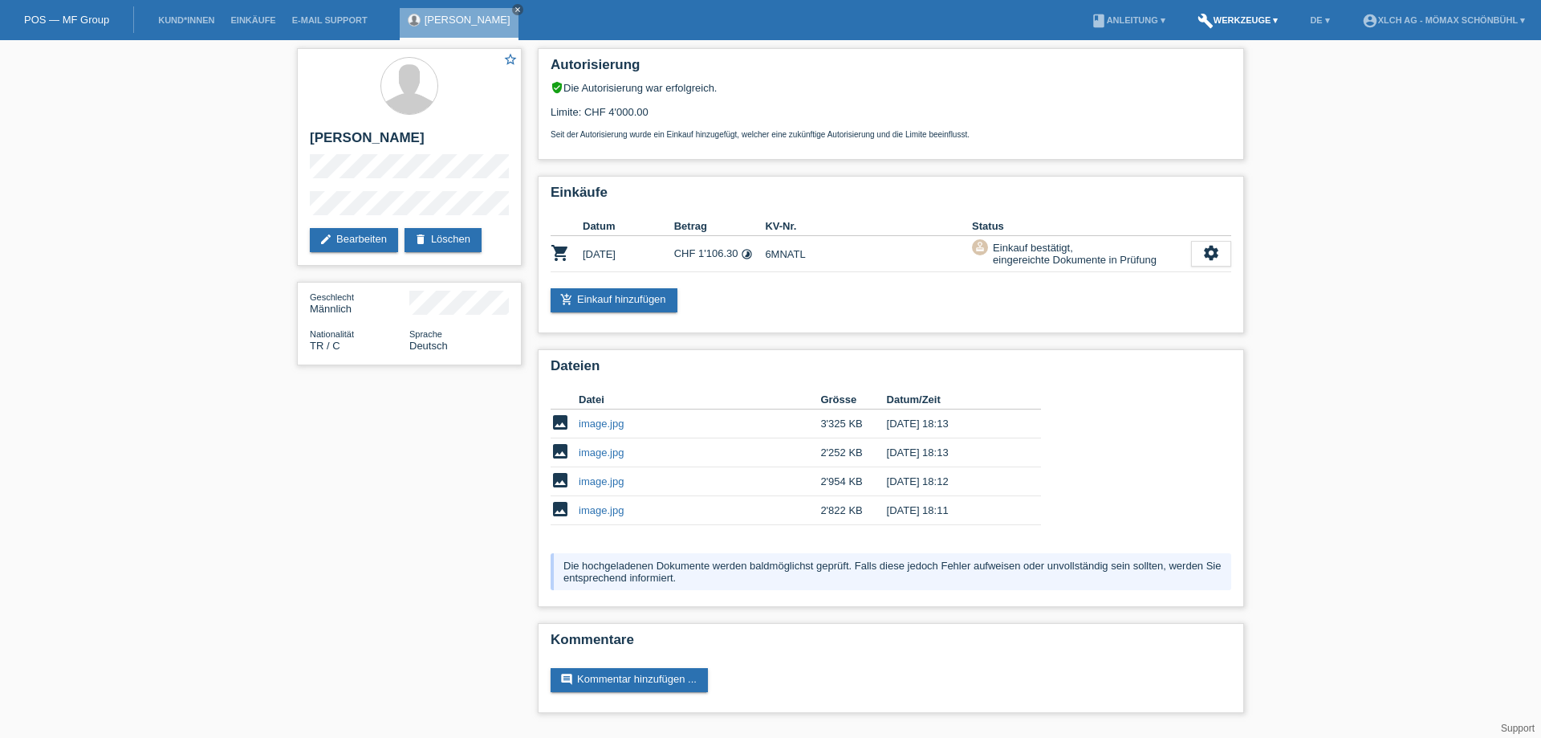
click at [1250, 15] on link "build Werkzeuge ▾" at bounding box center [1237, 20] width 97 height 10
click at [1466, 33] on li "account_circle XLCH AG - Mömax Schönbühl ▾" at bounding box center [1443, 20] width 179 height 41
click at [1467, 23] on link "account_circle XLCH AG - Mömax Schönbühl ▾" at bounding box center [1443, 20] width 179 height 10
click at [1350, 84] on link "Logout" at bounding box center [1356, 83] width 32 height 12
